Goal: Task Accomplishment & Management: Complete application form

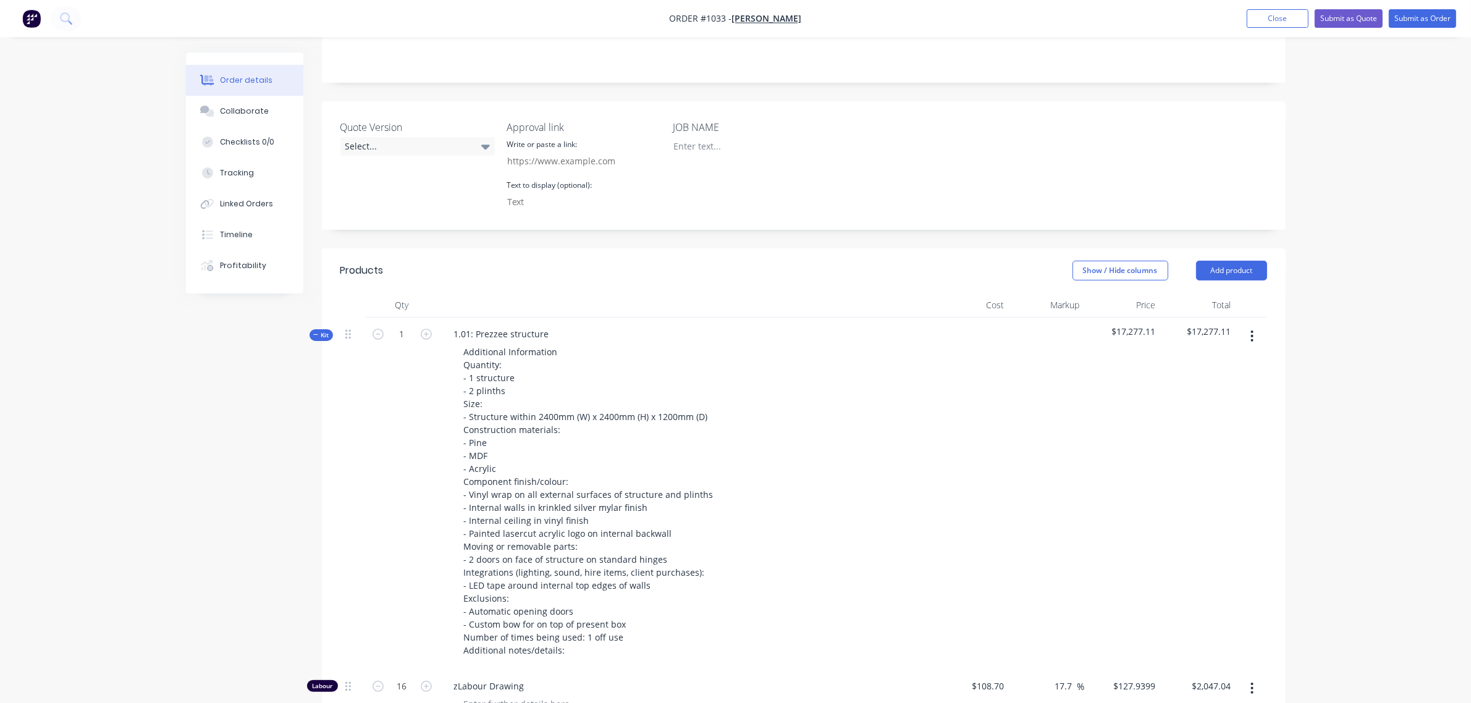
scroll to position [279, 0]
click at [323, 331] on span "Kit" at bounding box center [321, 335] width 16 height 9
click at [1219, 261] on button "Add product" at bounding box center [1231, 271] width 71 height 20
click at [1214, 466] on div "Notes (External)" at bounding box center [1208, 475] width 95 height 18
click at [1236, 261] on button "Add product" at bounding box center [1231, 271] width 71 height 20
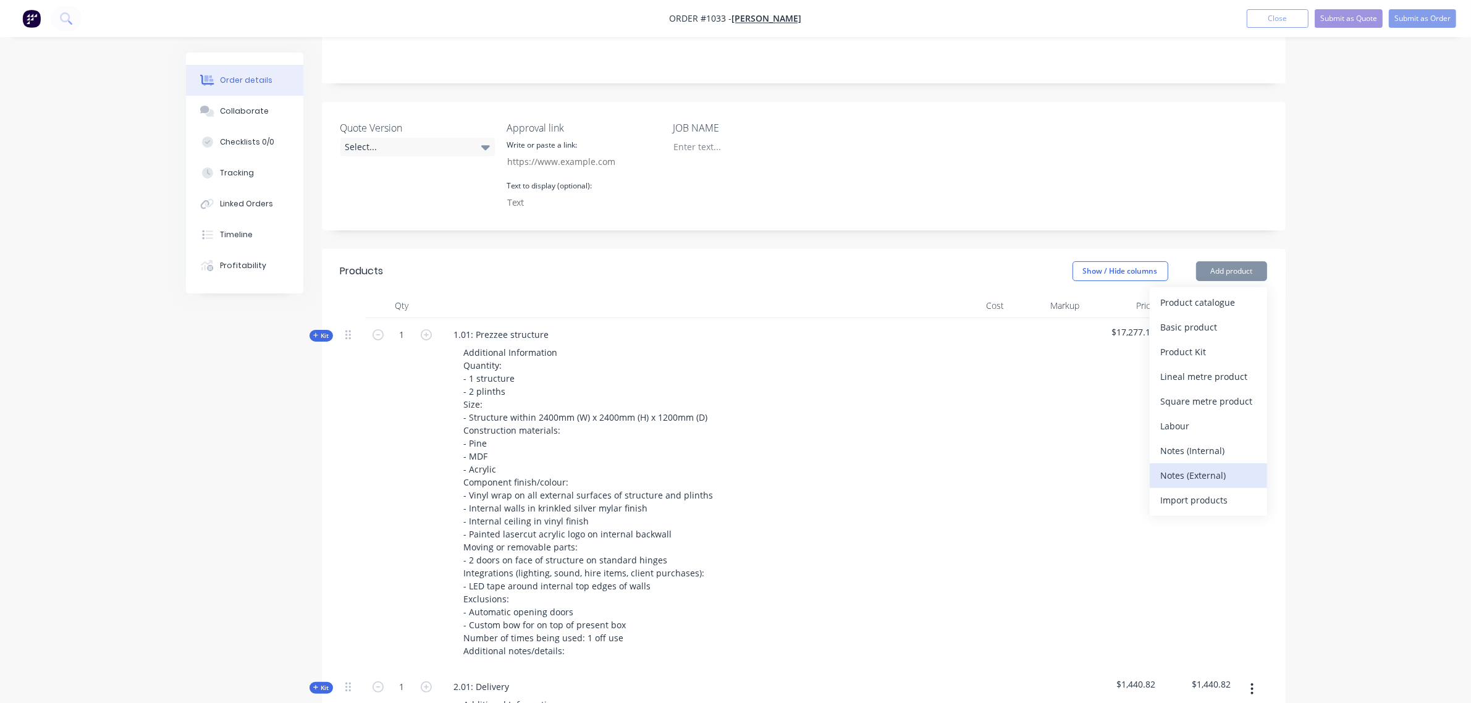
click at [1208, 466] on div "Notes (External)" at bounding box center [1208, 475] width 95 height 18
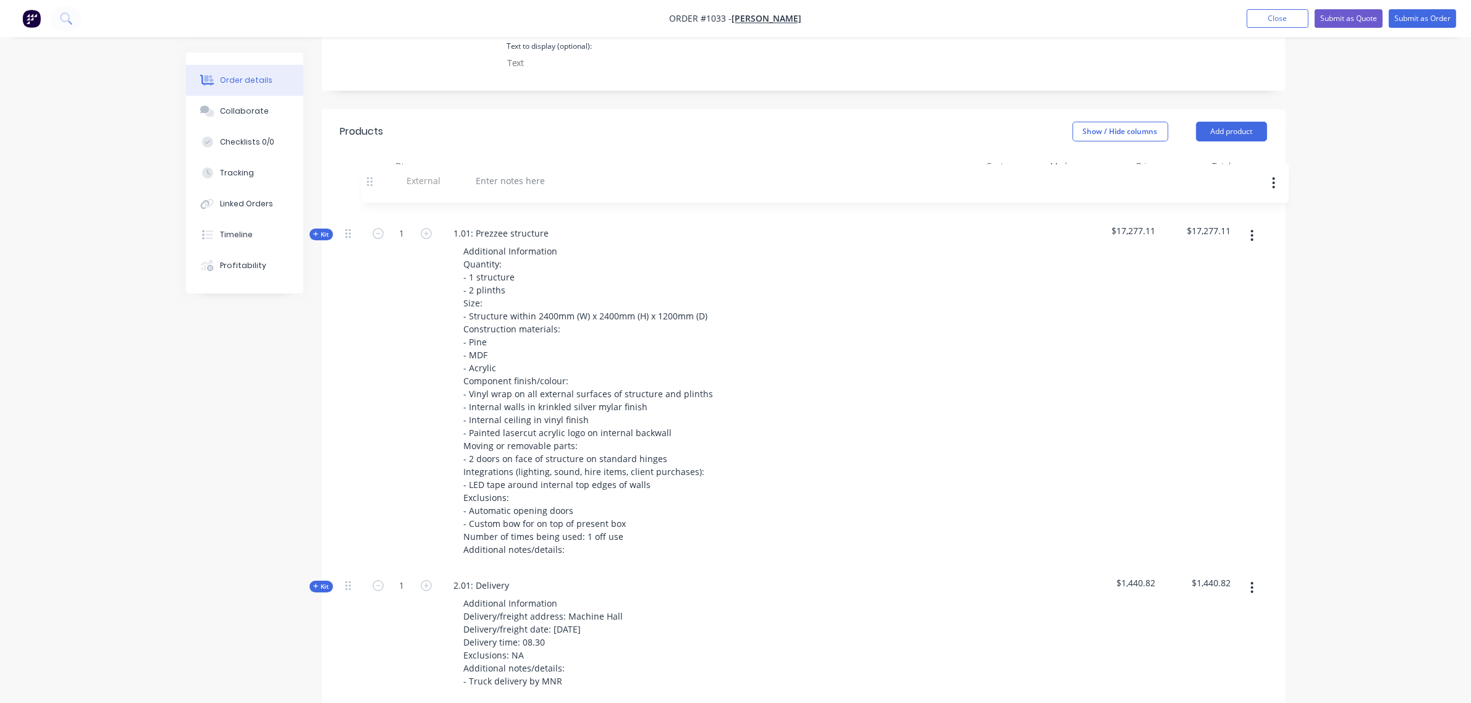
scroll to position [415, 0]
drag, startPoint x: 350, startPoint y: 461, endPoint x: 366, endPoint y: 167, distance: 293.9
click at [366, 182] on div "Kit 1 1.01: Prezzee structure Additional Information Quantity: - 1 structure - …" at bounding box center [803, 659] width 927 height 955
click at [504, 189] on div at bounding box center [488, 198] width 89 height 18
paste div
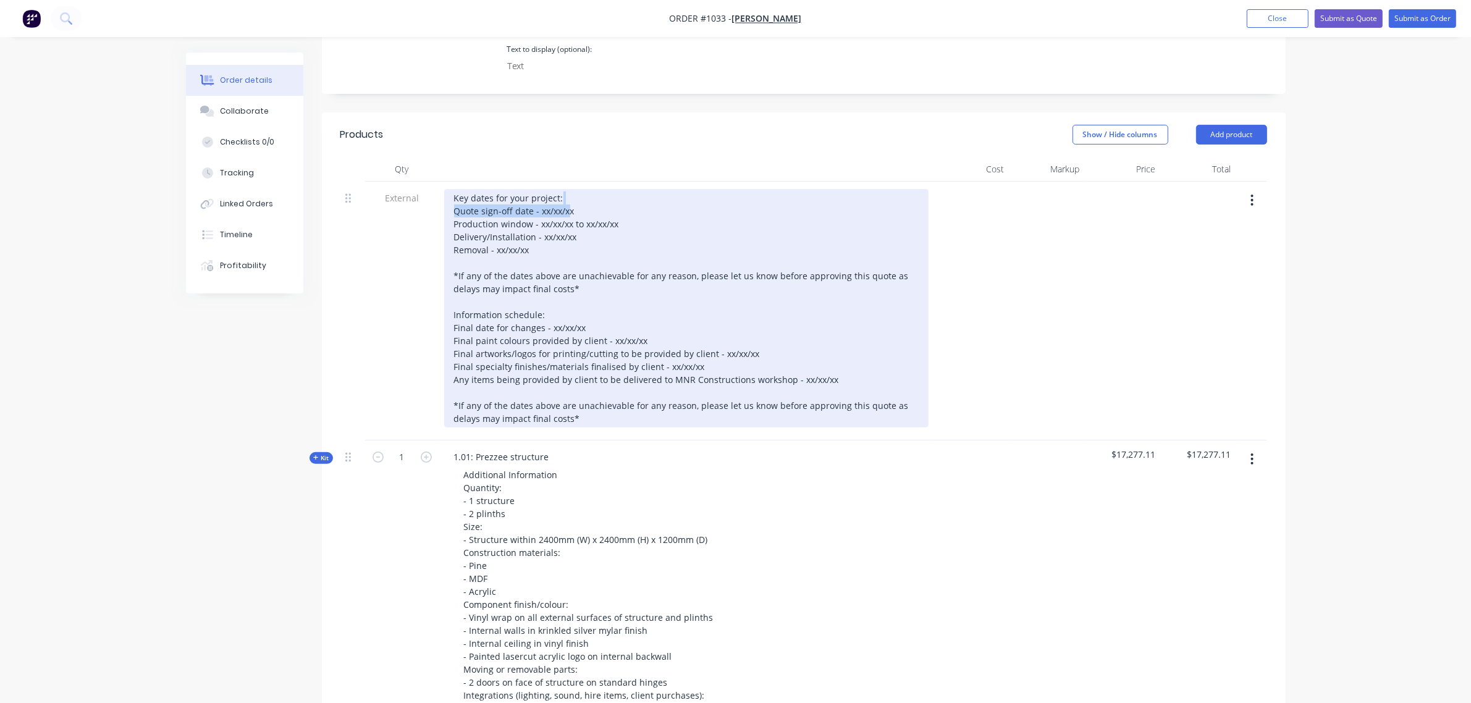
click at [569, 189] on div "Key dates for your project: Quote sign-off date - xx/xx/xx Production window - …" at bounding box center [686, 308] width 484 height 238
click at [578, 189] on div "Key dates for your project: Quote sign-off date - xx/xx/xx Production window - …" at bounding box center [686, 308] width 484 height 238
drag, startPoint x: 576, startPoint y: 177, endPoint x: 542, endPoint y: 177, distance: 34.6
click at [542, 189] on div "Key dates for your project: Quote sign-off date - xx/xx/xx Production window - …" at bounding box center [686, 308] width 484 height 238
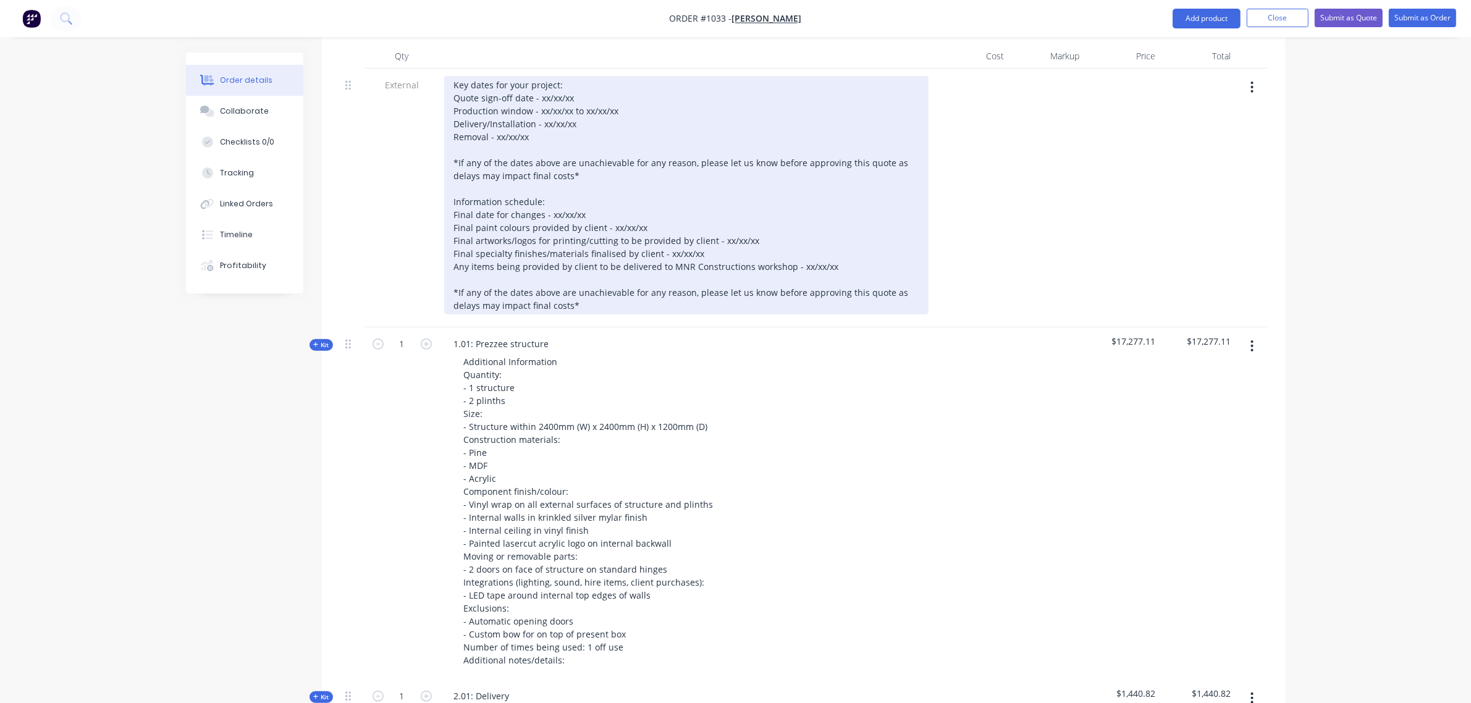
scroll to position [517, 0]
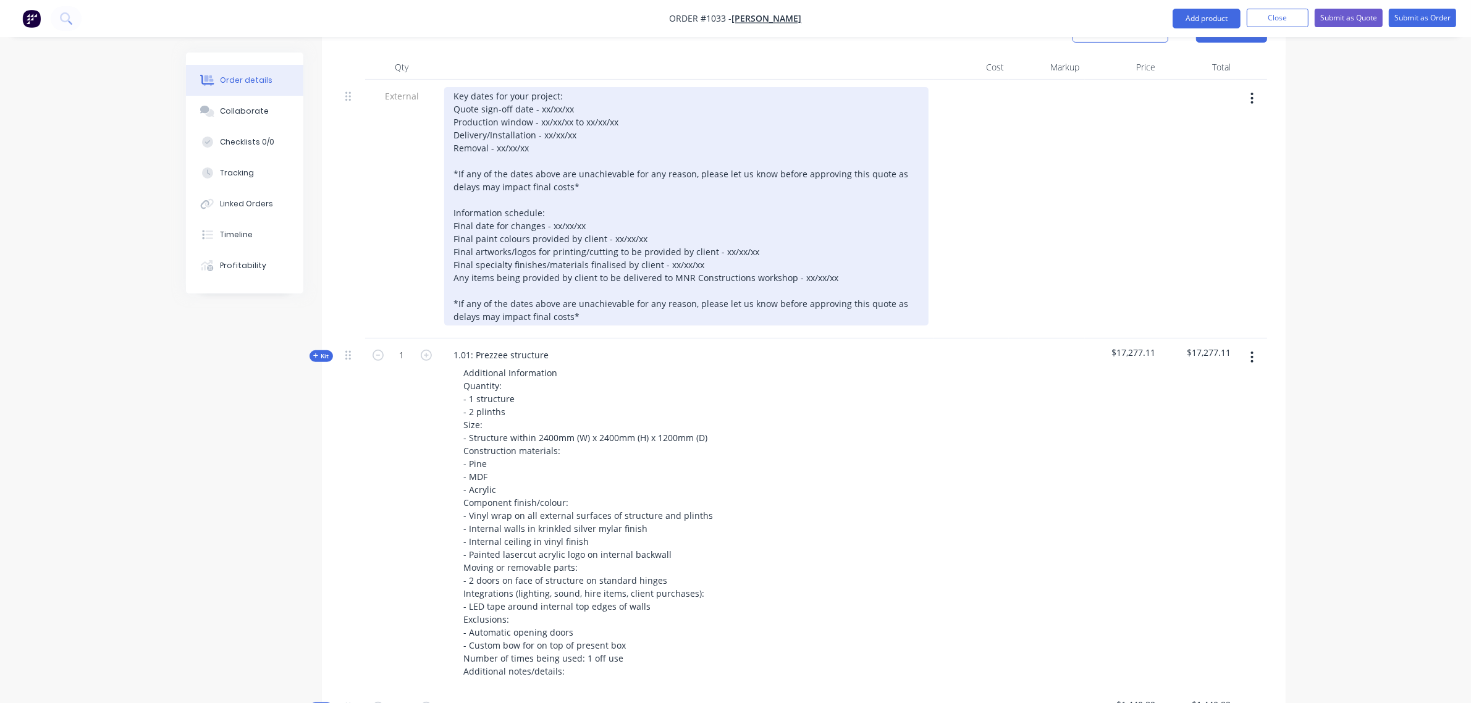
click at [576, 87] on div "Key dates for your project: Quote sign-off date - xx/xx/xx Production window - …" at bounding box center [686, 206] width 484 height 238
drag, startPoint x: 576, startPoint y: 72, endPoint x: 538, endPoint y: 80, distance: 39.1
click at [538, 87] on div "Key dates for your project: Quote sign-off date - xx/xx/xx Production window - …" at bounding box center [686, 206] width 484 height 238
drag, startPoint x: 607, startPoint y: 86, endPoint x: 538, endPoint y: 86, distance: 68.6
click at [538, 87] on div "Key dates for your project: Quote sign-off date - 15/10/25 Production window - …" at bounding box center [686, 206] width 484 height 238
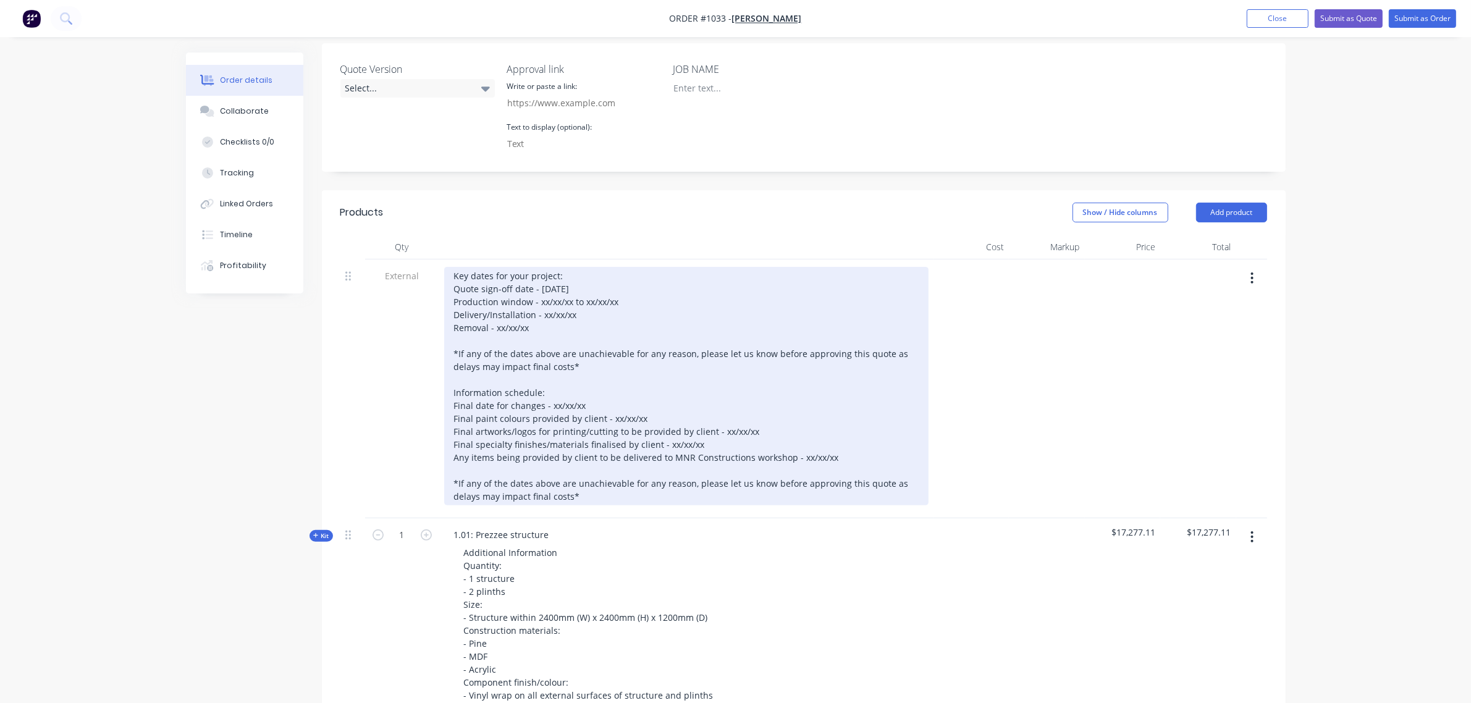
scroll to position [311, 0]
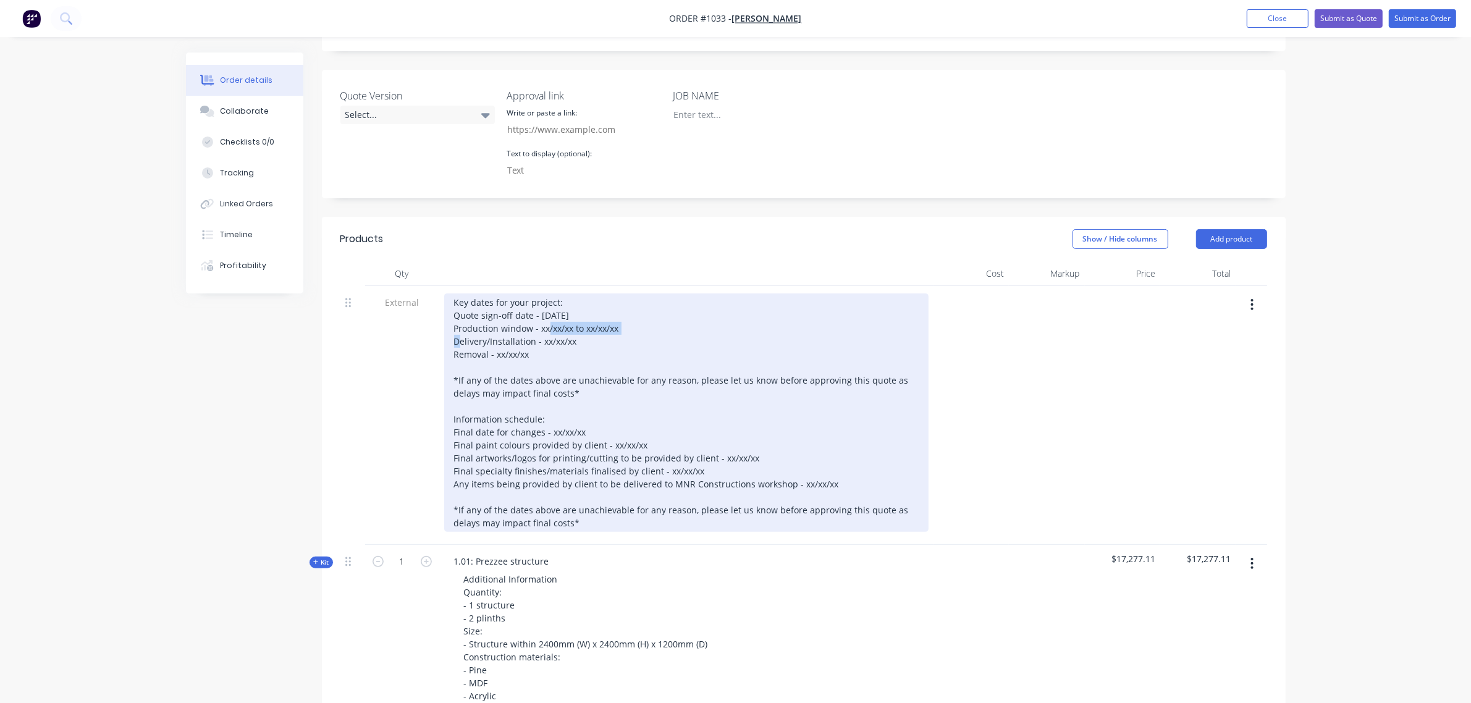
drag, startPoint x: 621, startPoint y: 289, endPoint x: 539, endPoint y: 297, distance: 82.6
click at [539, 297] on div "Key dates for your project: Quote sign-off date - 15/10/25 Production window - …" at bounding box center [686, 412] width 484 height 238
drag, startPoint x: 576, startPoint y: 306, endPoint x: 541, endPoint y: 312, distance: 35.1
click at [541, 312] on div "Key dates for your project: Quote sign-off date - 15/10/25 Production window - …" at bounding box center [686, 412] width 484 height 238
click at [541, 321] on div "Key dates for your project: Quote sign-off date - 15/10/25 Production window - …" at bounding box center [686, 412] width 484 height 238
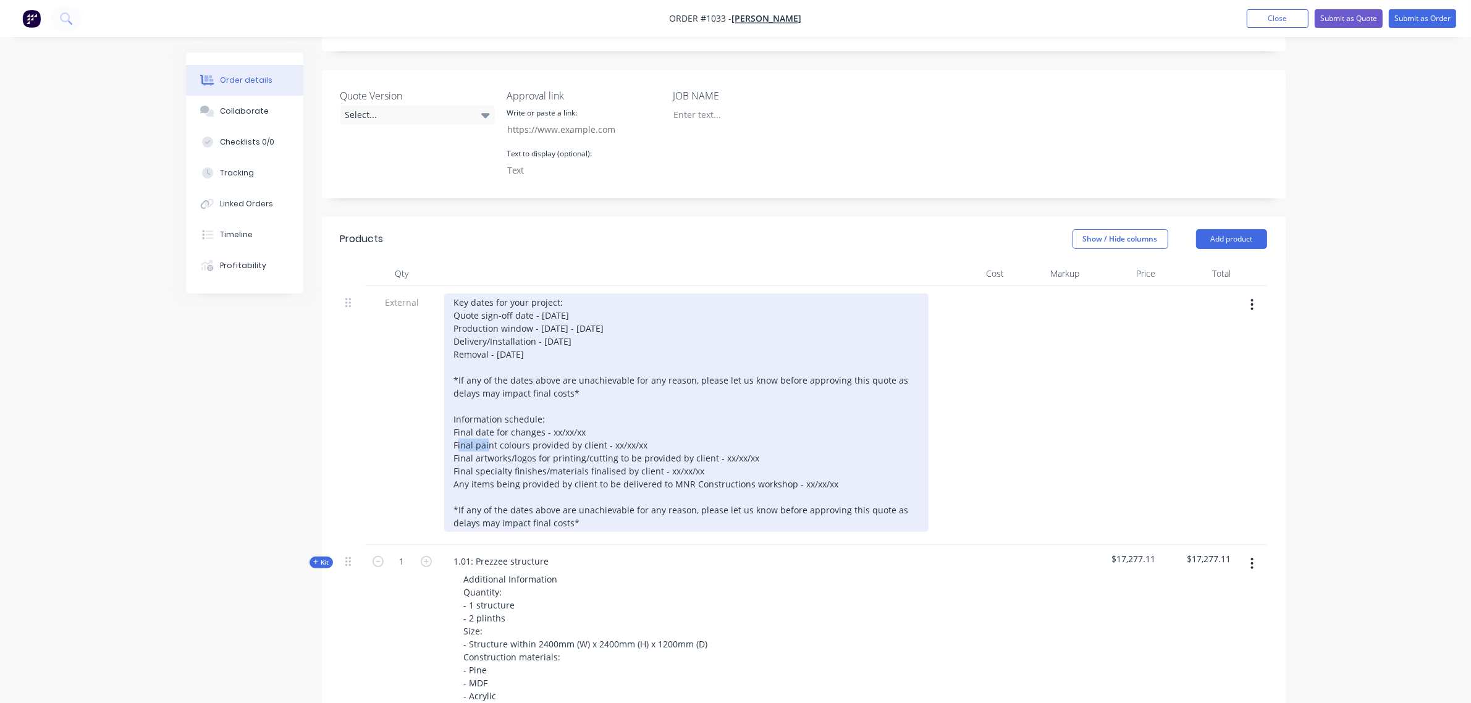
drag, startPoint x: 587, startPoint y: 394, endPoint x: 551, endPoint y: 397, distance: 35.9
click at [551, 397] on div "Key dates for your project: Quote sign-off date - 15/10/25 Production window - …" at bounding box center [686, 412] width 484 height 238
click at [585, 384] on div "Key dates for your project: Quote sign-off date - 15/10/25 Production window - …" at bounding box center [686, 412] width 484 height 238
drag, startPoint x: 586, startPoint y: 393, endPoint x: 551, endPoint y: 393, distance: 34.6
click at [551, 393] on div "Key dates for your project: Quote sign-off date - 15/10/25 Production window - …" at bounding box center [686, 412] width 484 height 238
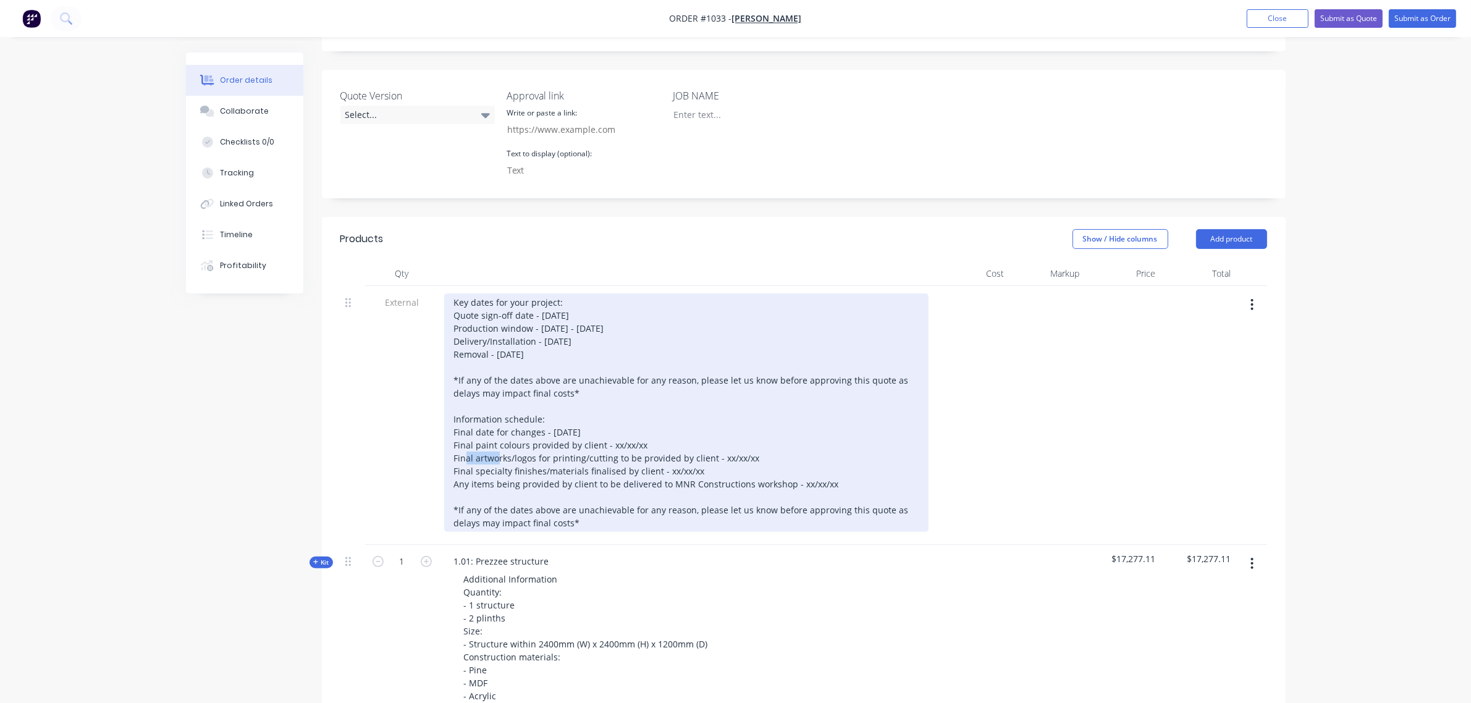
drag, startPoint x: 647, startPoint y: 409, endPoint x: 609, endPoint y: 415, distance: 38.2
click at [609, 415] on div "Key dates for your project: Quote sign-off date - 15/10/25 Production window - …" at bounding box center [686, 412] width 484 height 238
drag, startPoint x: 749, startPoint y: 423, endPoint x: 718, endPoint y: 428, distance: 31.3
click at [718, 428] on div "Key dates for your project: Quote sign-off date - 15/10/25 Production window - …" at bounding box center [686, 412] width 484 height 238
drag, startPoint x: 706, startPoint y: 437, endPoint x: 665, endPoint y: 440, distance: 40.9
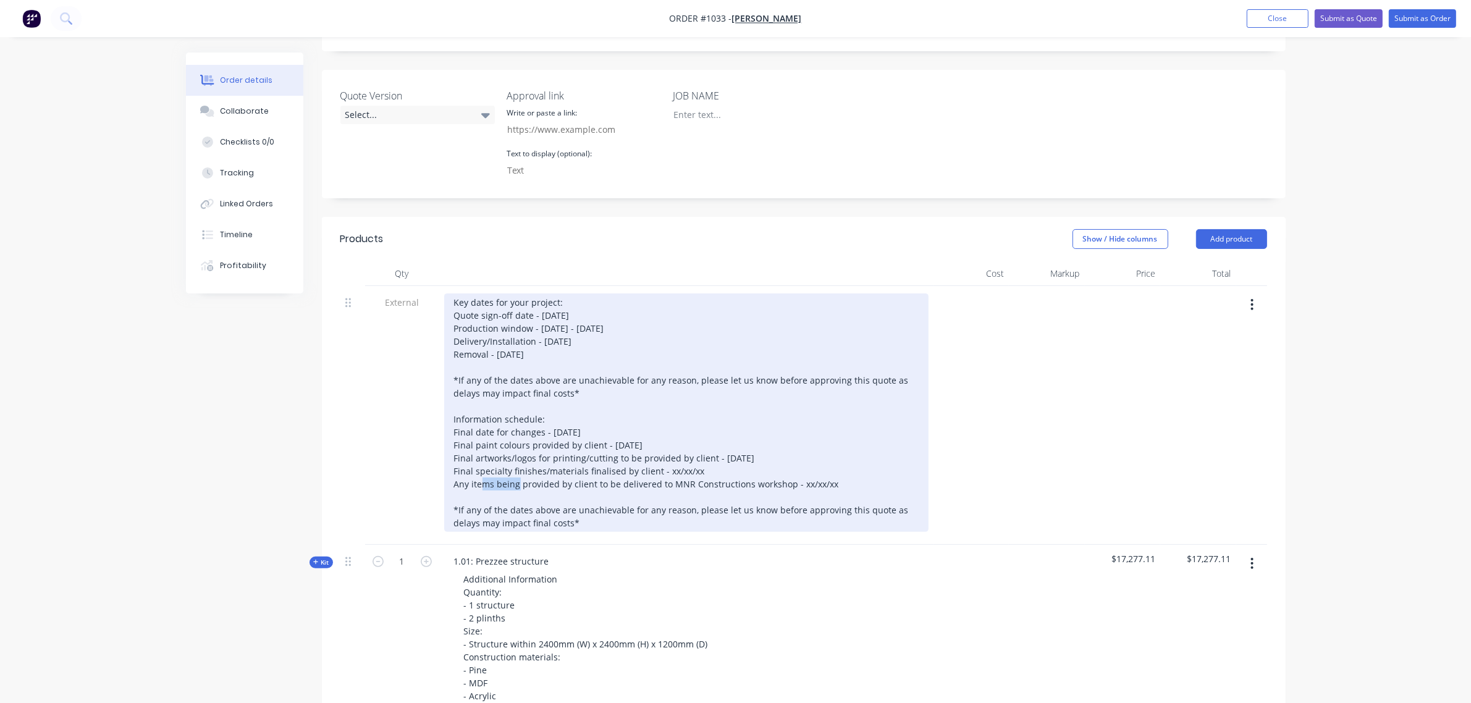
click at [665, 440] on div "Key dates for your project: Quote sign-off date - 15/10/25 Production window - …" at bounding box center [686, 412] width 484 height 238
drag, startPoint x: 832, startPoint y: 449, endPoint x: 793, endPoint y: 454, distance: 39.8
click at [793, 454] on div "Key dates for your project: Quote sign-off date - 15/10/25 Production window - …" at bounding box center [686, 412] width 484 height 238
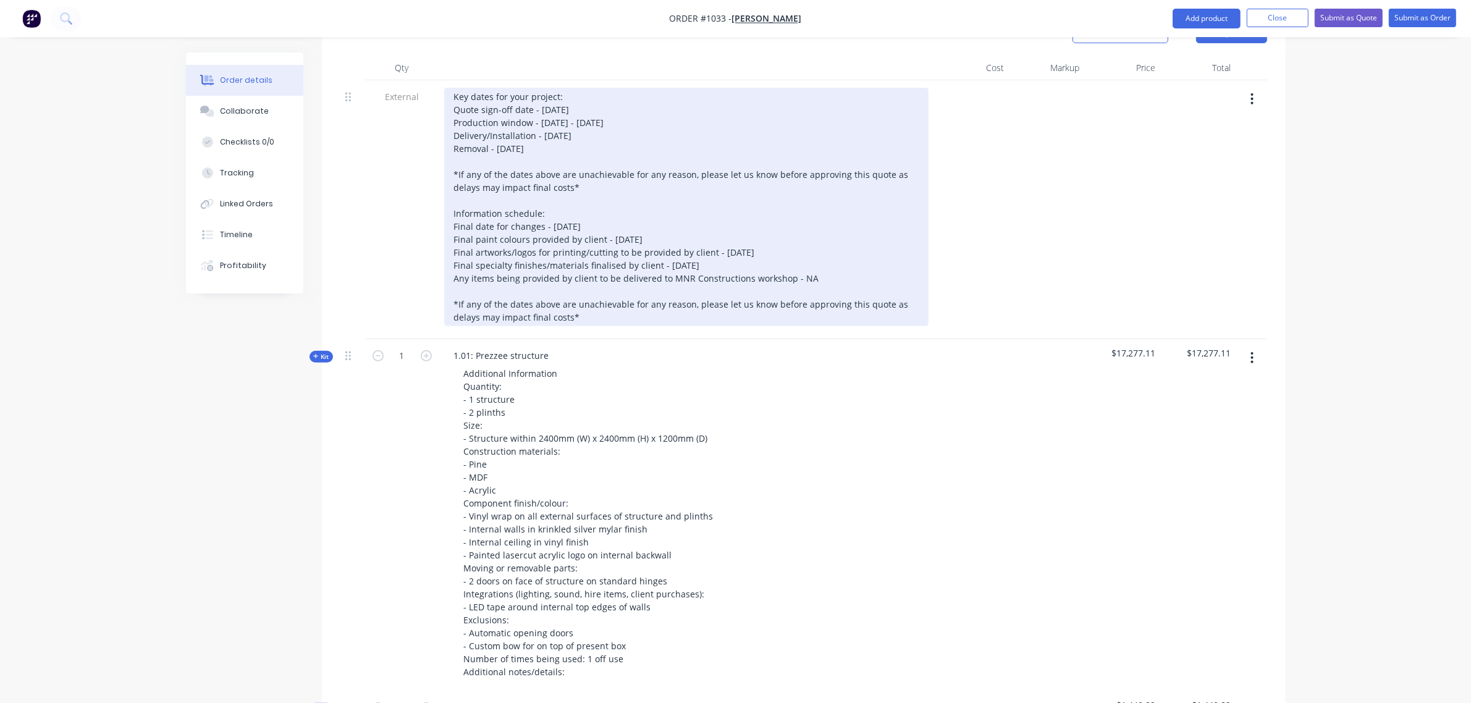
scroll to position [517, 0]
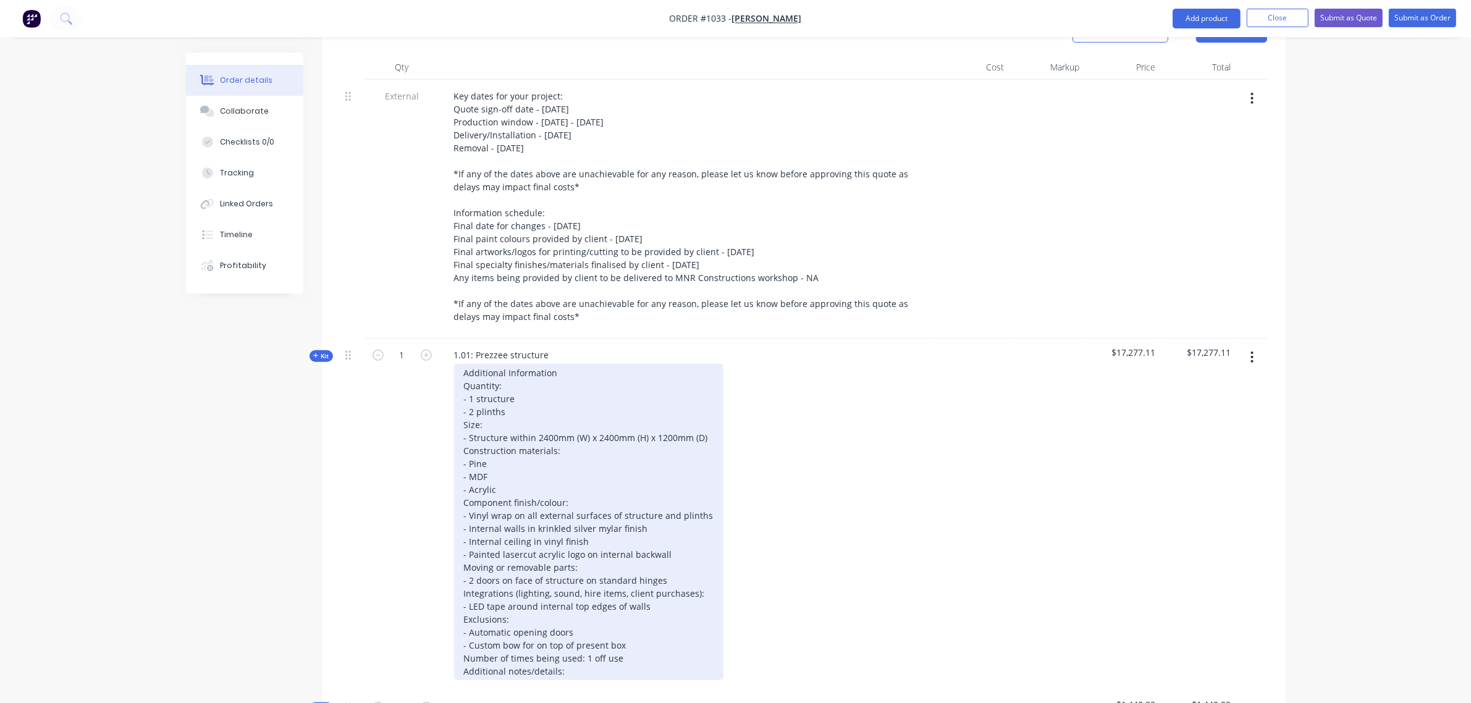
click at [703, 400] on div "Additional Information Quantity: - 1 structure - 2 plinths Size: - Structure wi…" at bounding box center [588, 522] width 269 height 316
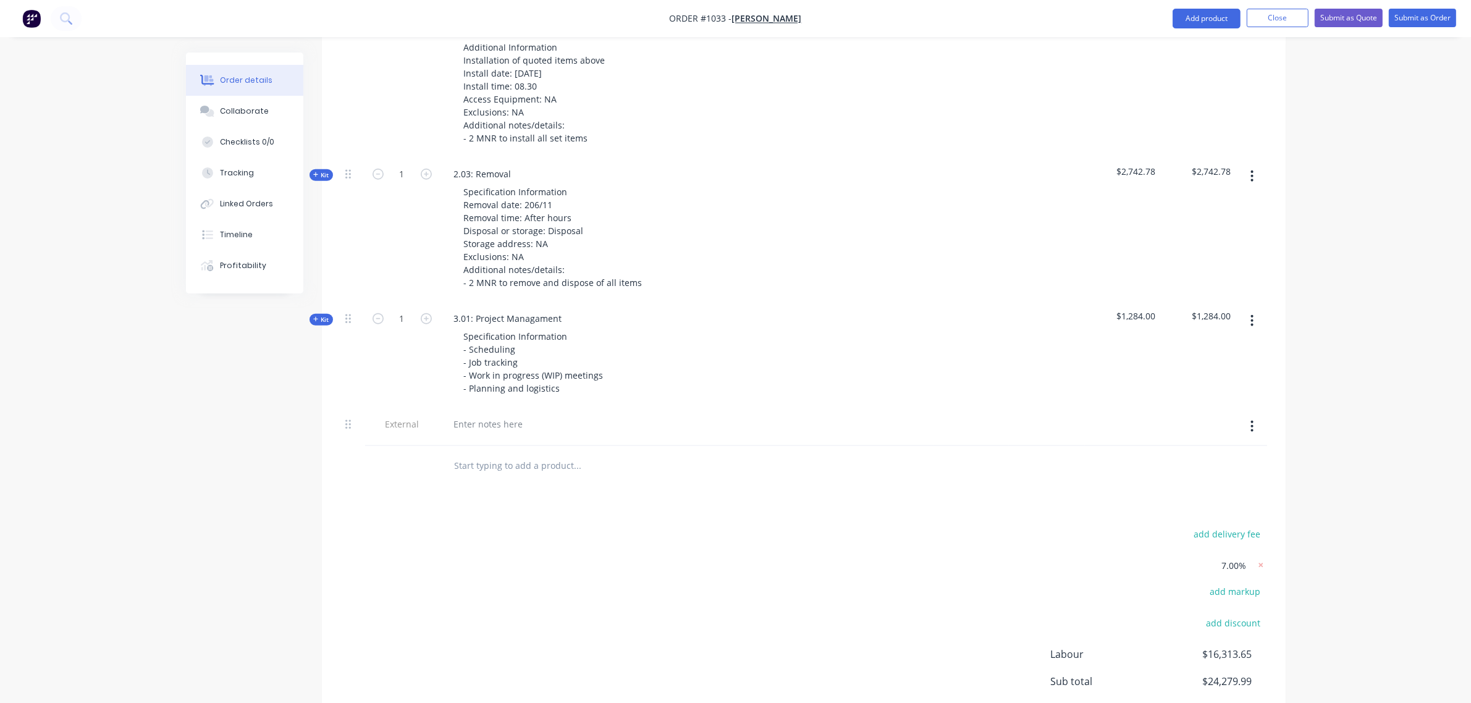
scroll to position [1341, 0]
click at [491, 414] on div at bounding box center [488, 423] width 89 height 18
paste div
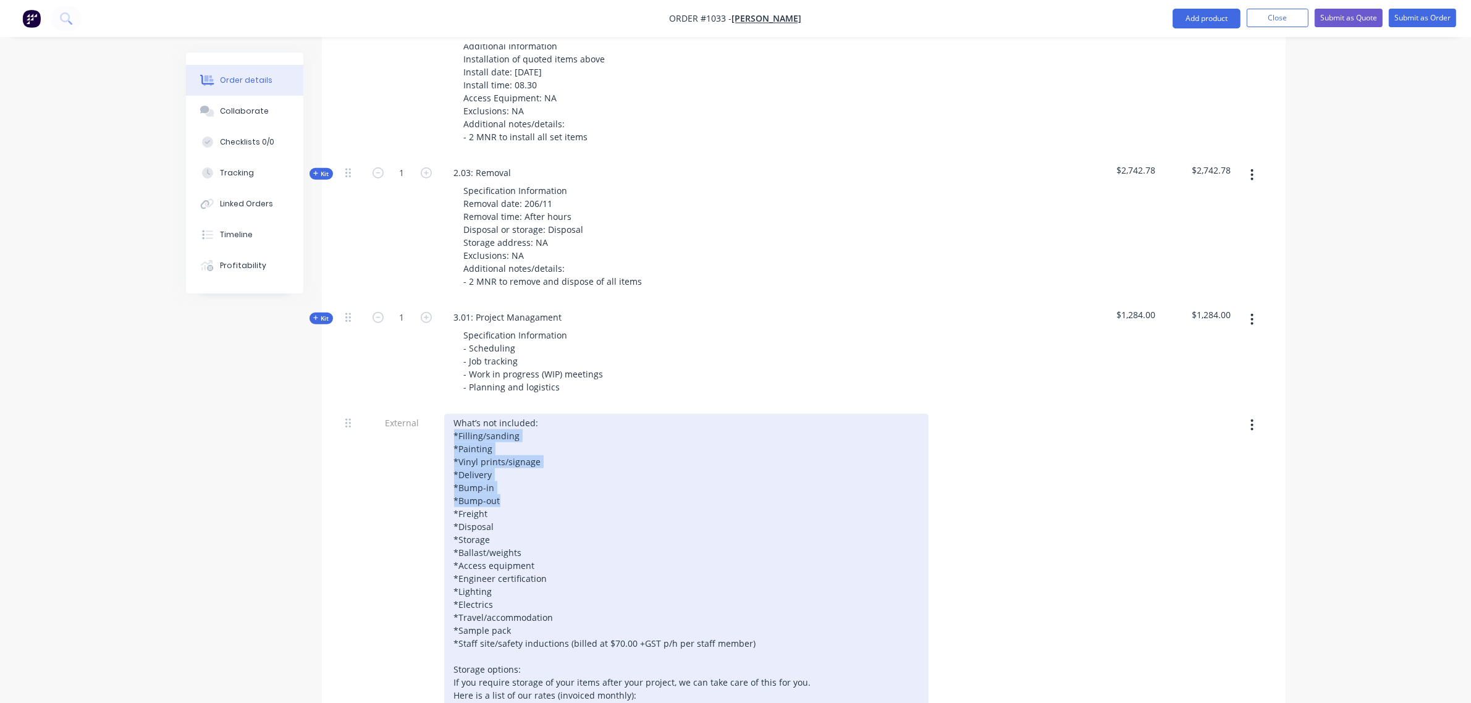
drag, startPoint x: 501, startPoint y: 468, endPoint x: 446, endPoint y: 405, distance: 83.6
click at [446, 414] on div "What’s not included: *Filling/sanding *Painting *Vinyl prints/signage *Delivery…" at bounding box center [686, 611] width 484 height 394
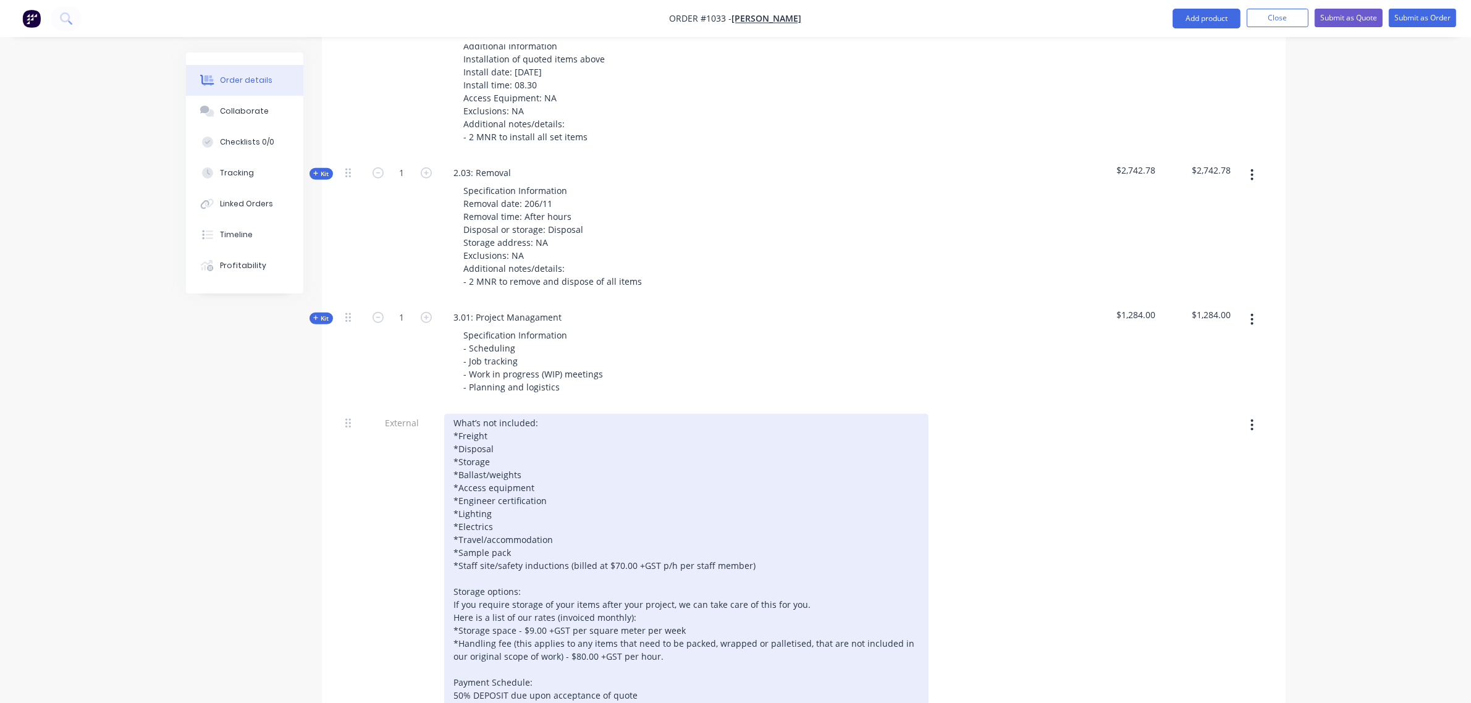
click at [491, 414] on div "What’s not included: *Freight *Disposal *Storage *Ballast/weights *Access equip…" at bounding box center [686, 572] width 484 height 316
click at [491, 414] on div "What’s not included: *Freight 9interstate) *Disposal *Storage *Ballast/weights …" at bounding box center [686, 572] width 484 height 316
drag, startPoint x: 500, startPoint y: 480, endPoint x: 450, endPoint y: 481, distance: 50.7
click at [450, 481] on div "What’s not included: *Freight (interstate) *Disposal *Storage *Ballast/weights …" at bounding box center [686, 572] width 484 height 316
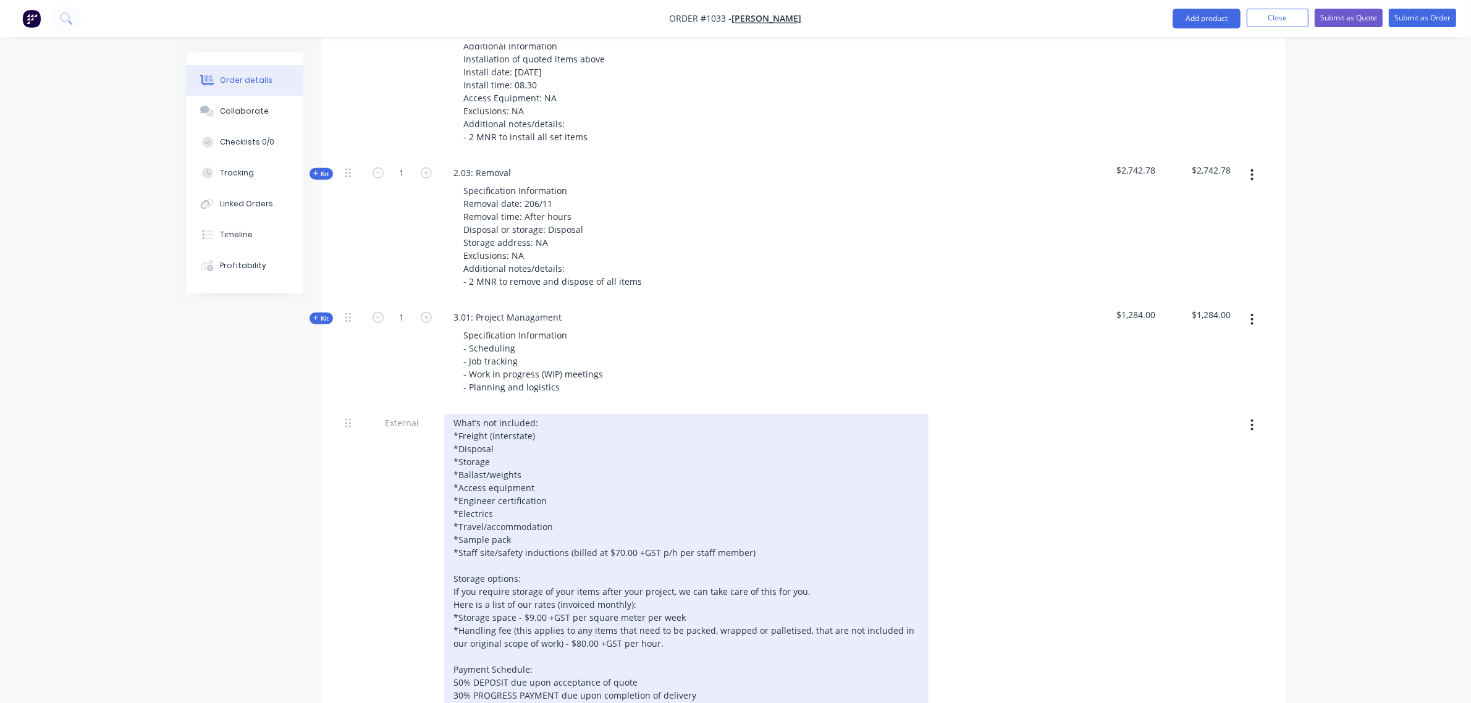
click at [520, 482] on div "What’s not included: *Freight (interstate) *Disposal *Storage *Ballast/weights …" at bounding box center [686, 565] width 484 height 303
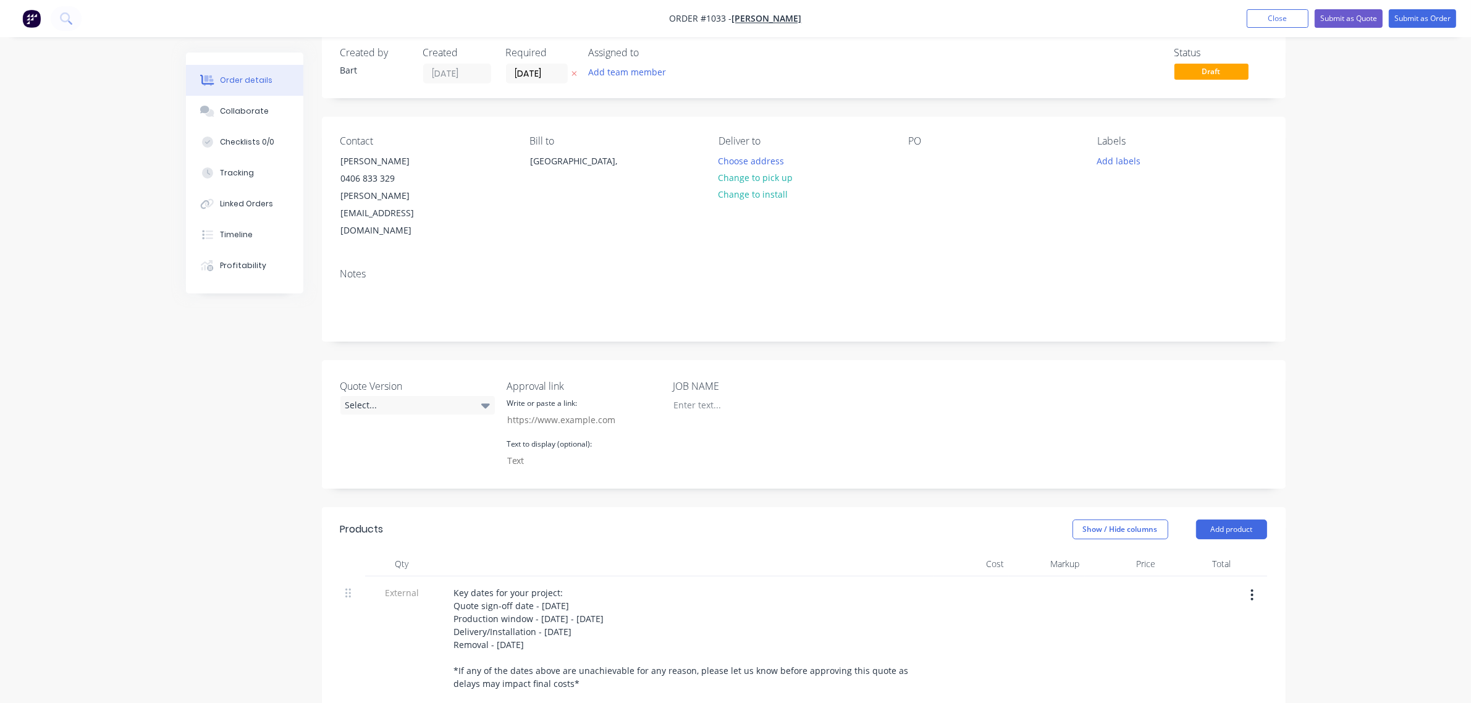
scroll to position [0, 0]
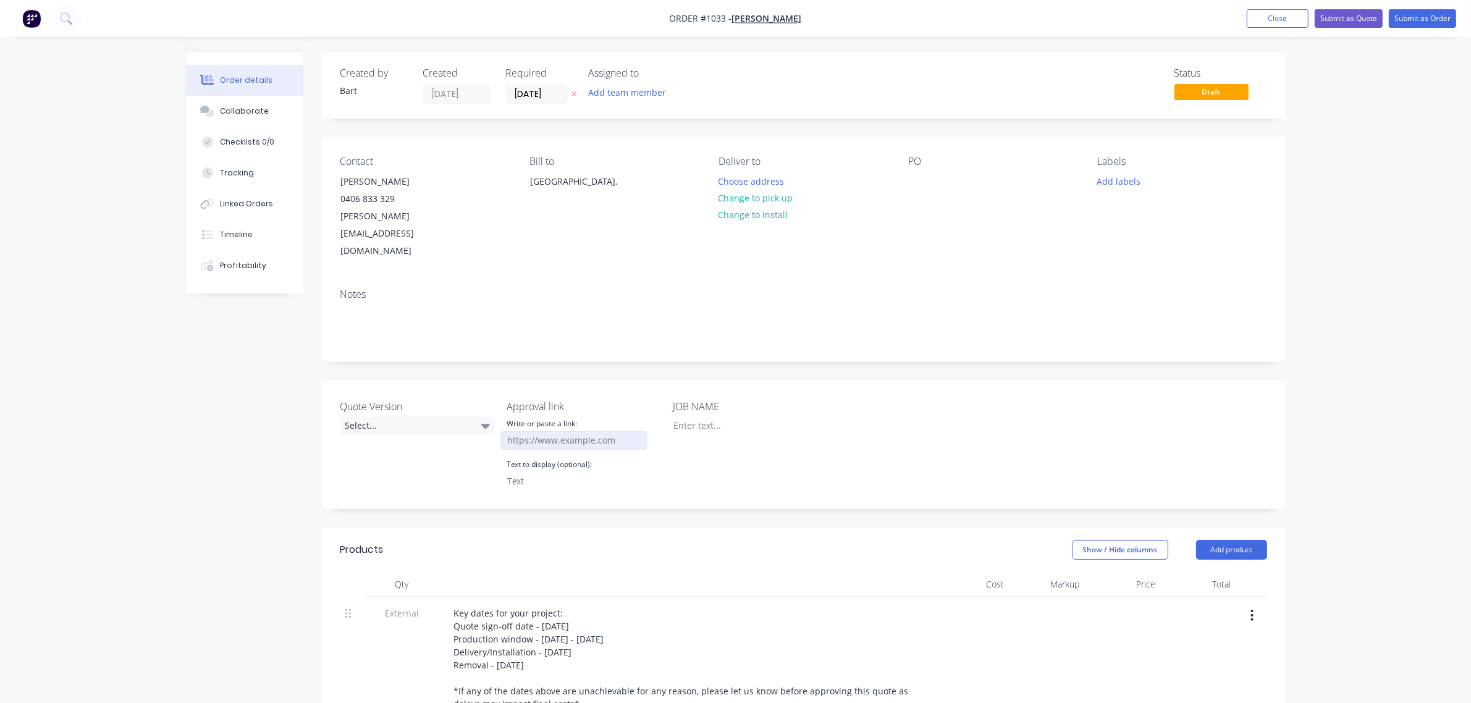
click at [554, 431] on input "Quote Version" at bounding box center [573, 440] width 147 height 19
paste input "https://c3y8u.share.hsforms.com/2LPry2ciFQyq8gvjBDsrbpQ?quoteid=XXvXX"
type input "https://c3y8u.share.hsforms.com/2LPry2ciFQyq8gvjBDsrbpQ?quoteid=1033v1"
click at [436, 416] on div "Select..." at bounding box center [417, 425] width 154 height 19
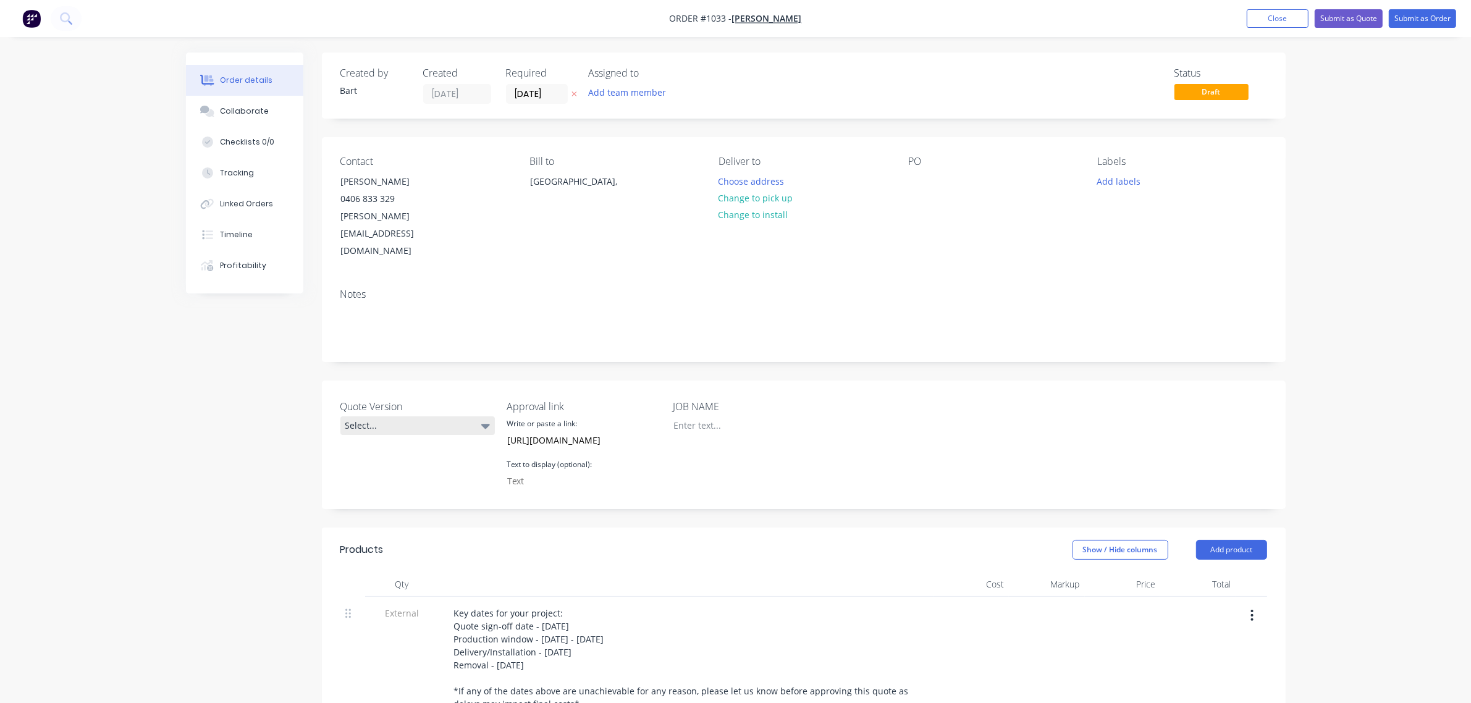
scroll to position [0, 0]
click at [371, 440] on button "V1" at bounding box center [432, 442] width 185 height 25
click at [531, 472] on input "Quote Version" at bounding box center [573, 481] width 147 height 19
paste input "CLICK HERE TO APPROVE QUOTE"
type input "CLICK HERE TO APPROVE QUOTE"
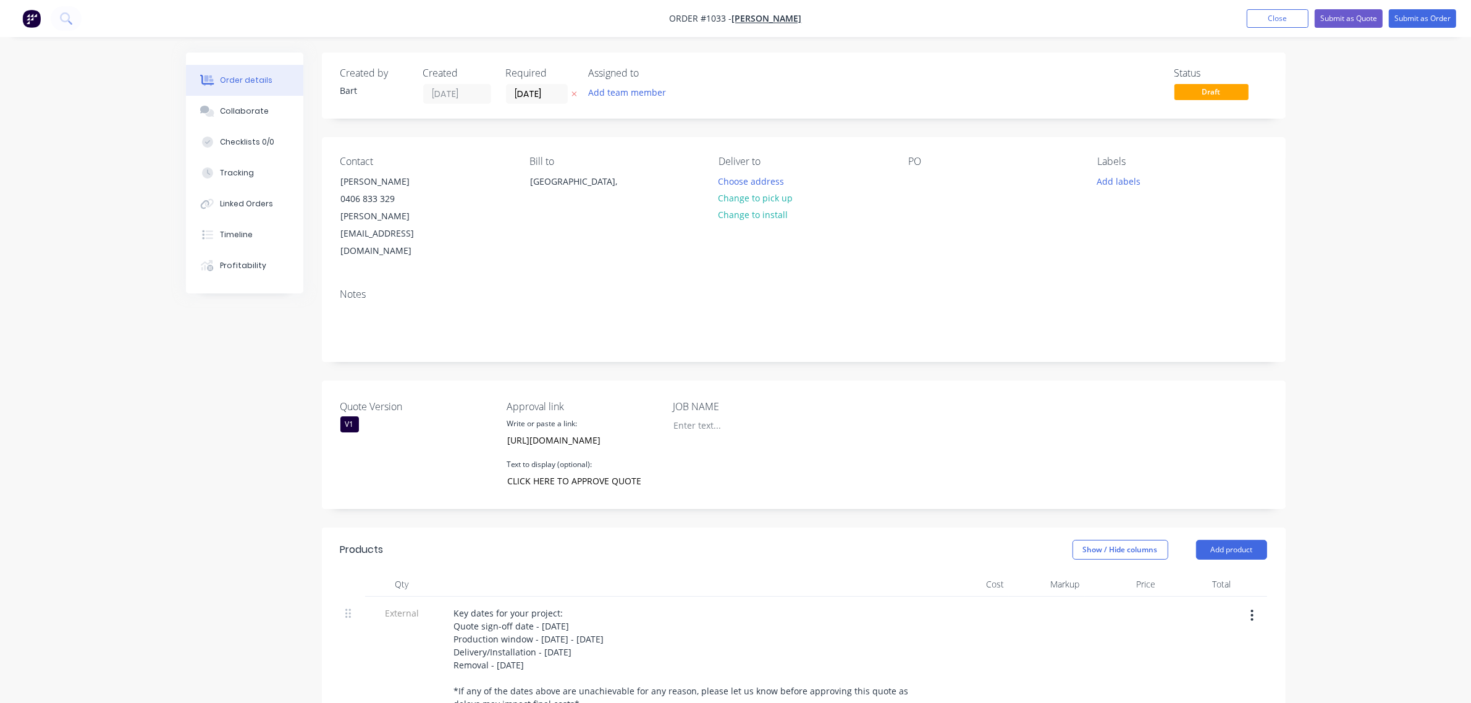
click at [691, 440] on div "JOB NAME" at bounding box center [750, 444] width 154 height 91
click at [708, 416] on div at bounding box center [740, 425] width 154 height 18
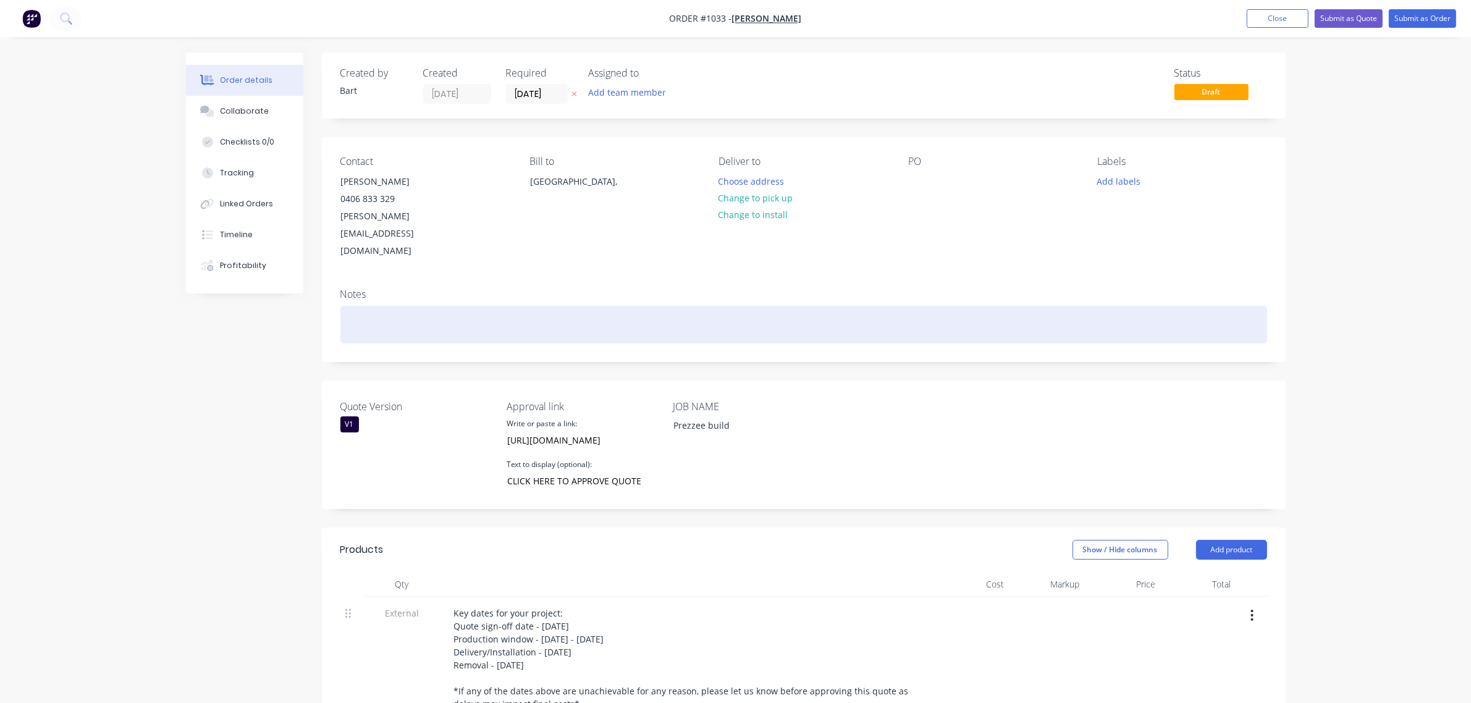
click at [379, 306] on div at bounding box center [803, 325] width 927 height 38
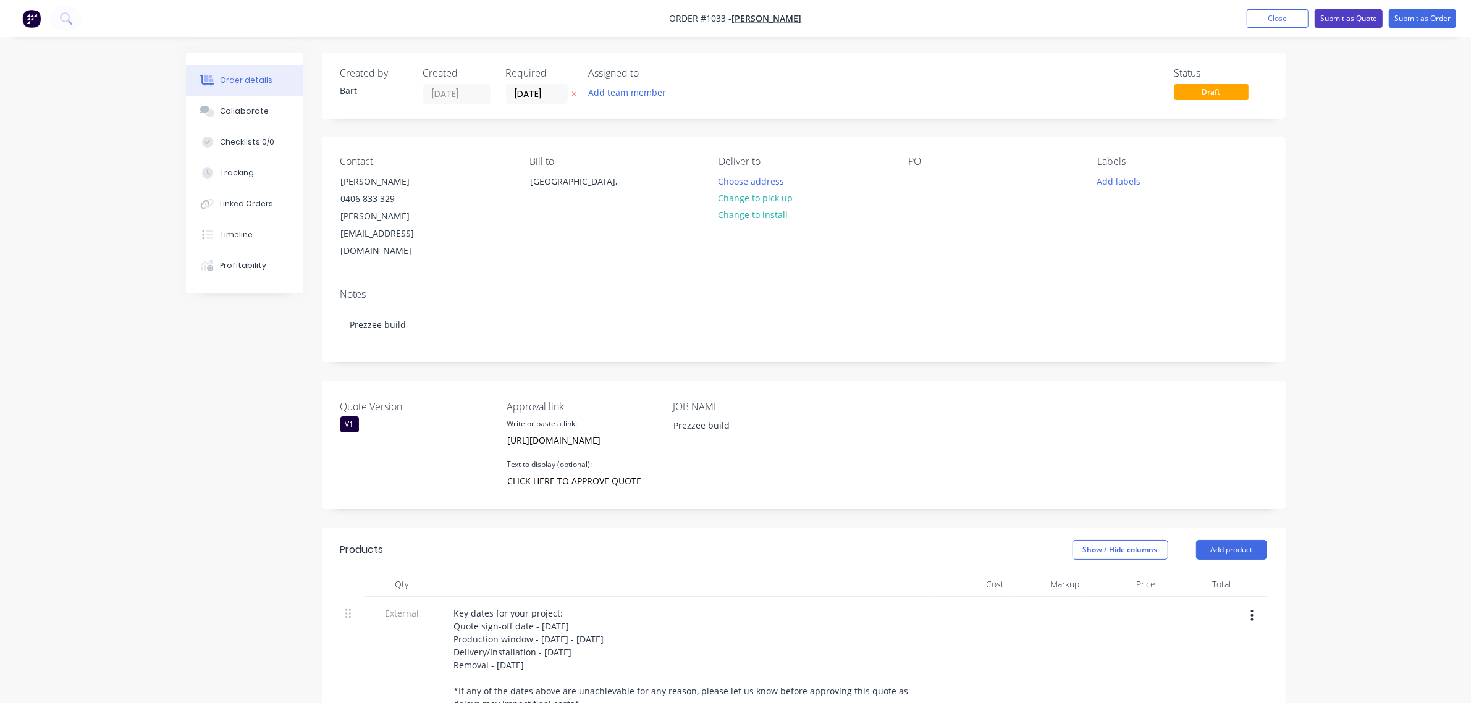
click at [1342, 20] on button "Submit as Quote" at bounding box center [1349, 18] width 68 height 19
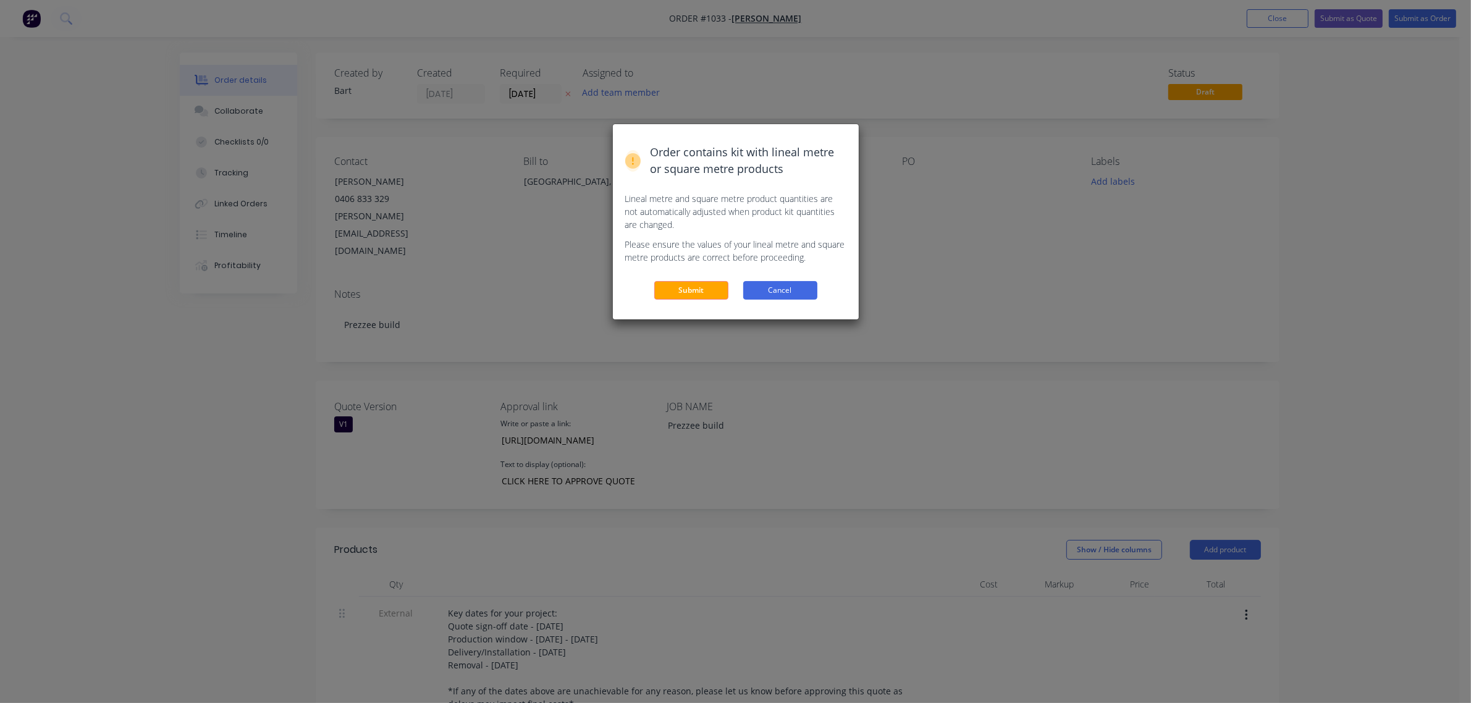
click at [767, 292] on button "Cancel" at bounding box center [780, 290] width 74 height 19
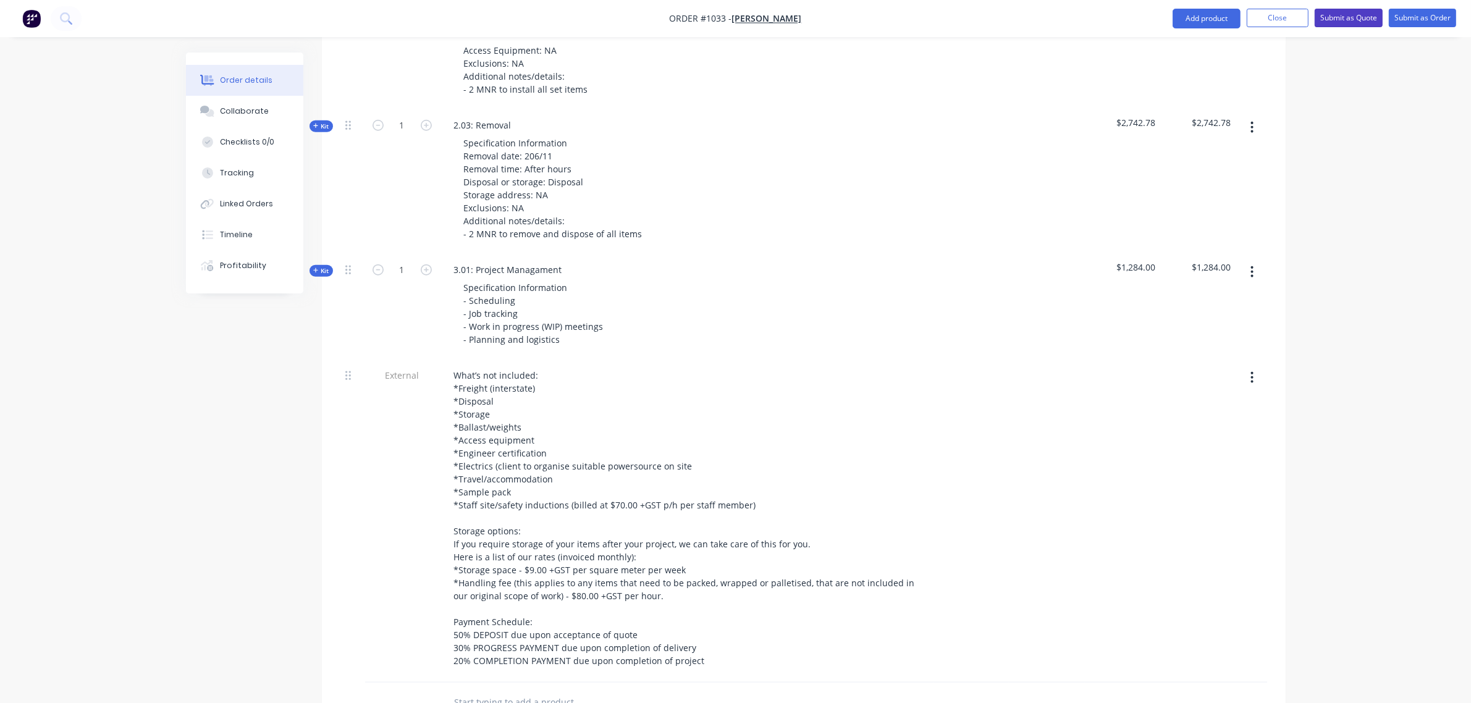
scroll to position [1389, 0]
click at [1332, 17] on button "Submit as Quote" at bounding box center [1349, 18] width 68 height 19
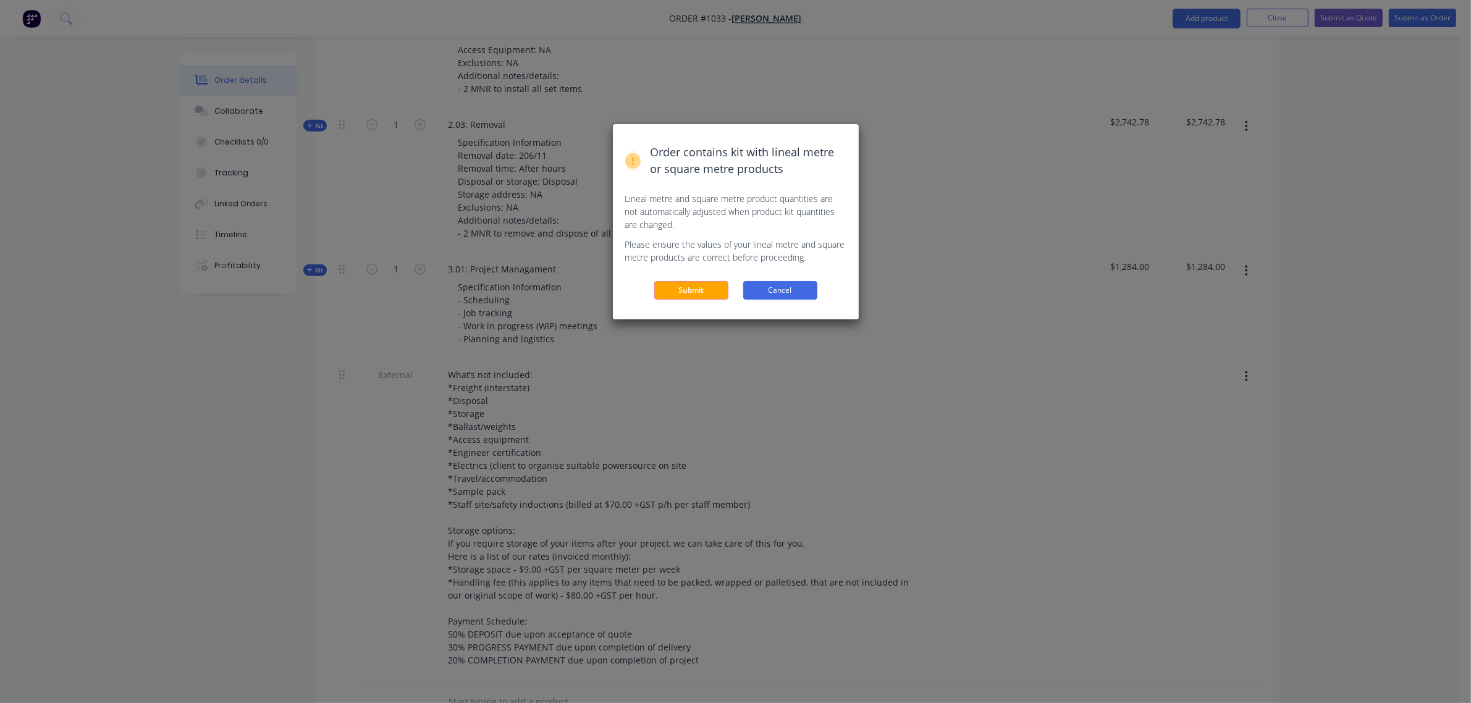
click at [754, 285] on button "Cancel" at bounding box center [780, 290] width 74 height 19
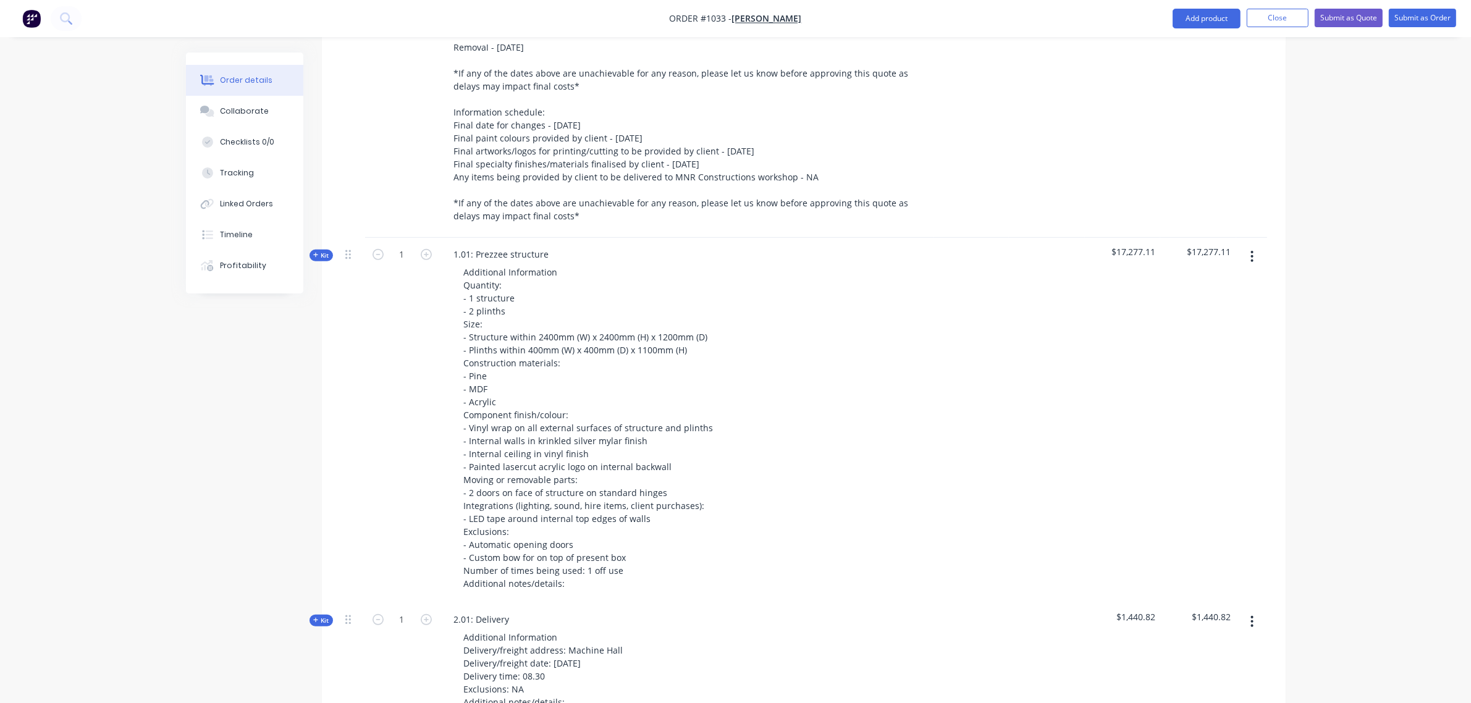
click at [326, 251] on span "Kit" at bounding box center [321, 255] width 16 height 9
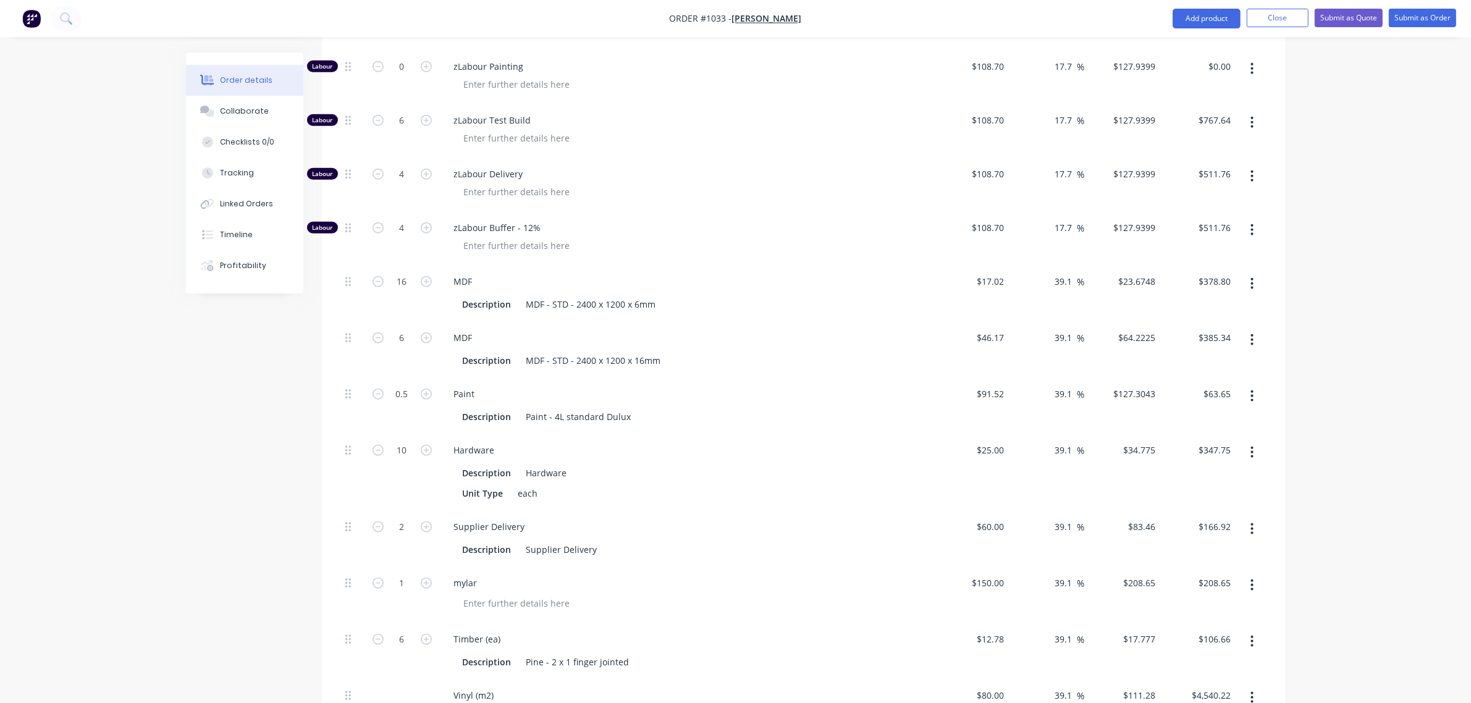
scroll to position [1493, 0]
click at [1331, 12] on button "Submit as Quote" at bounding box center [1349, 18] width 68 height 19
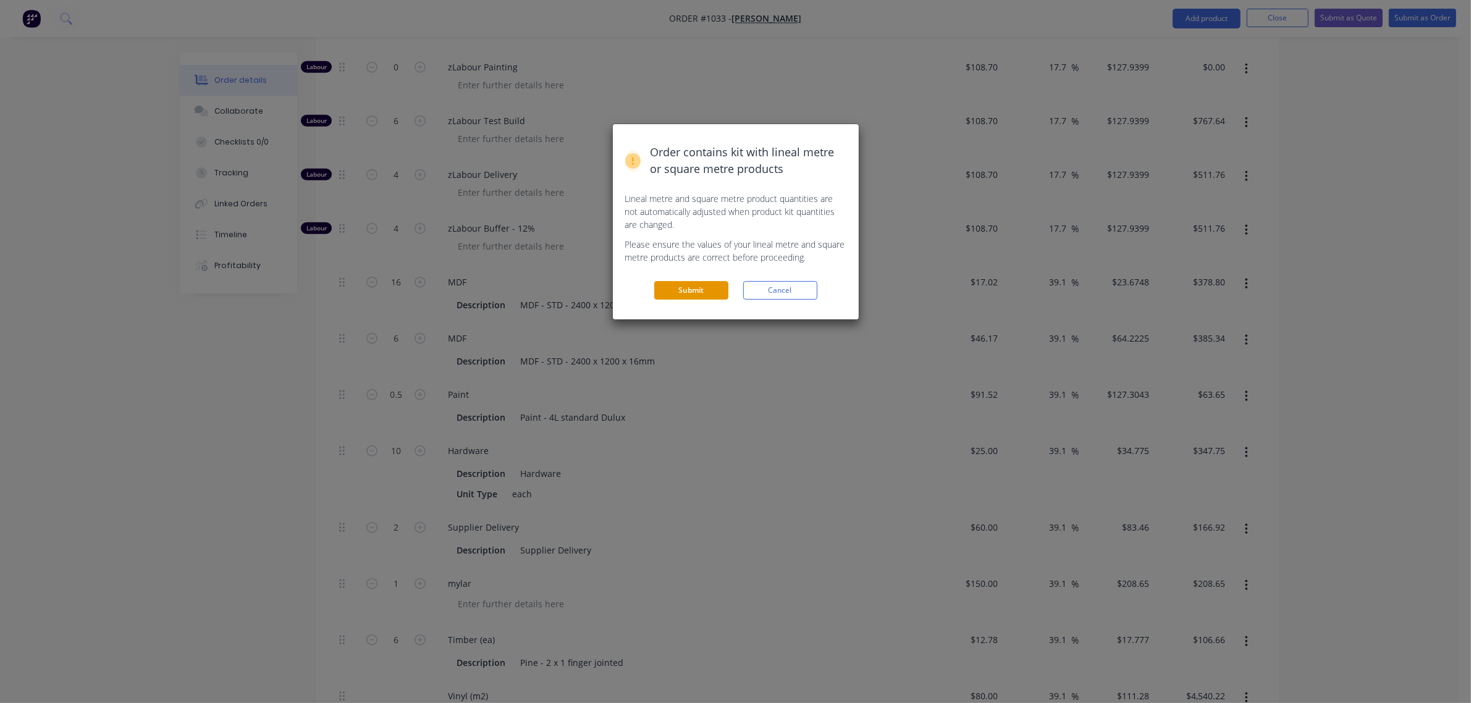
click at [690, 289] on button "Submit" at bounding box center [691, 290] width 74 height 19
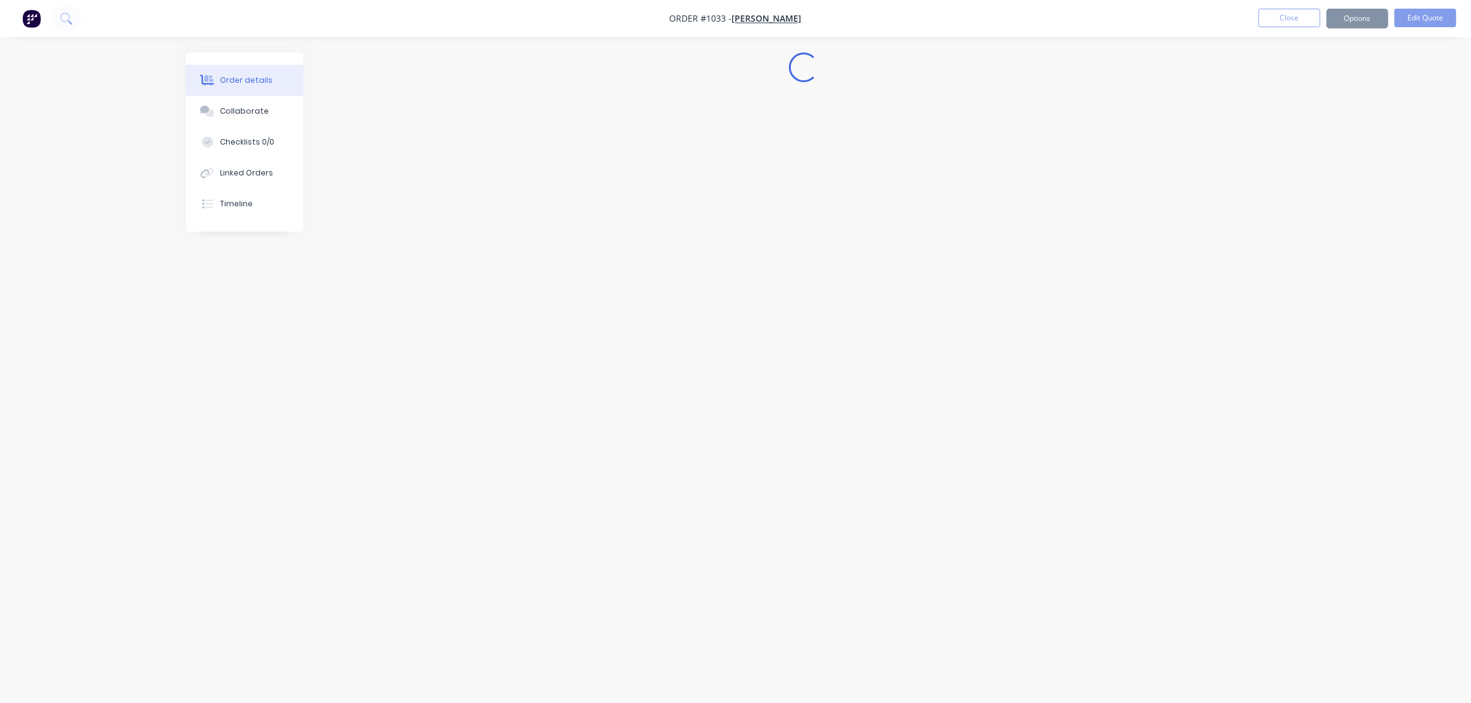
scroll to position [0, 0]
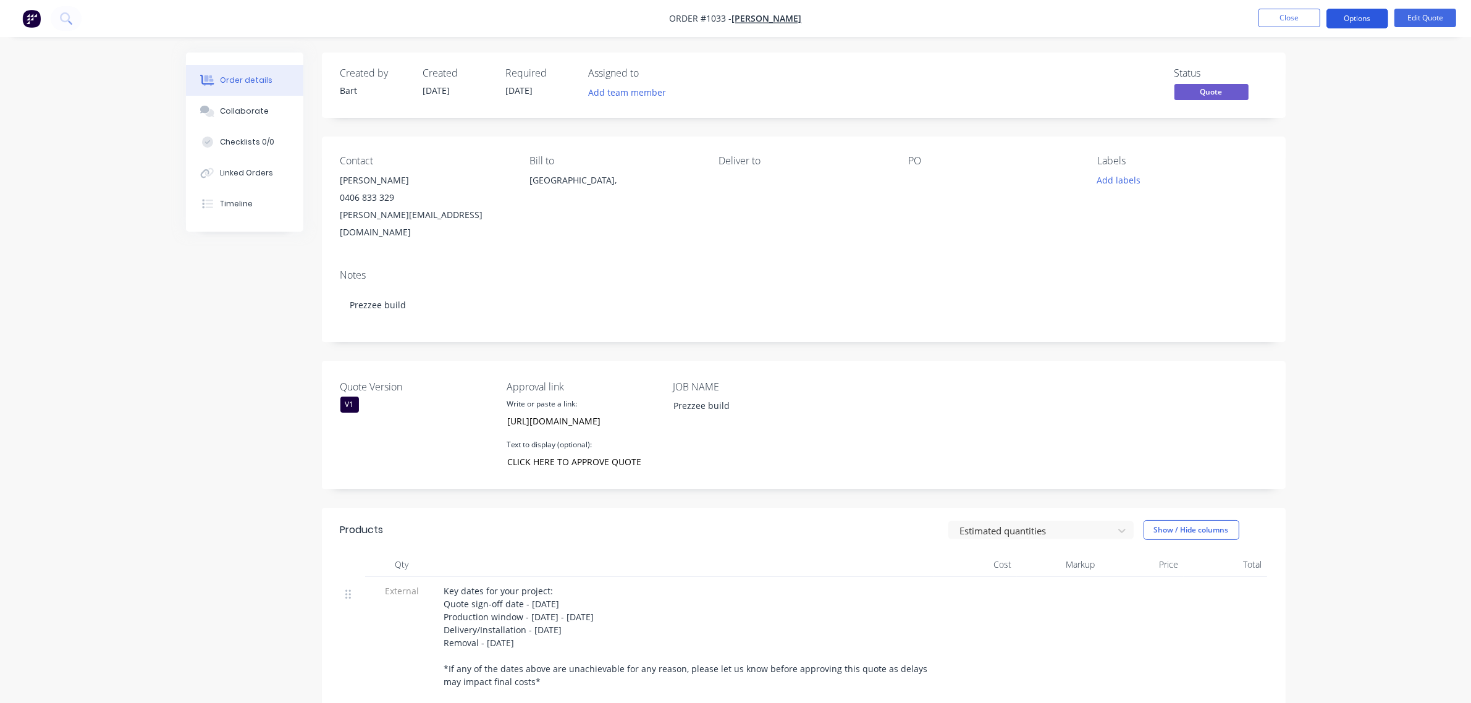
click at [1347, 17] on button "Options" at bounding box center [1357, 19] width 62 height 20
click at [1292, 77] on div "Quote" at bounding box center [1320, 75] width 114 height 18
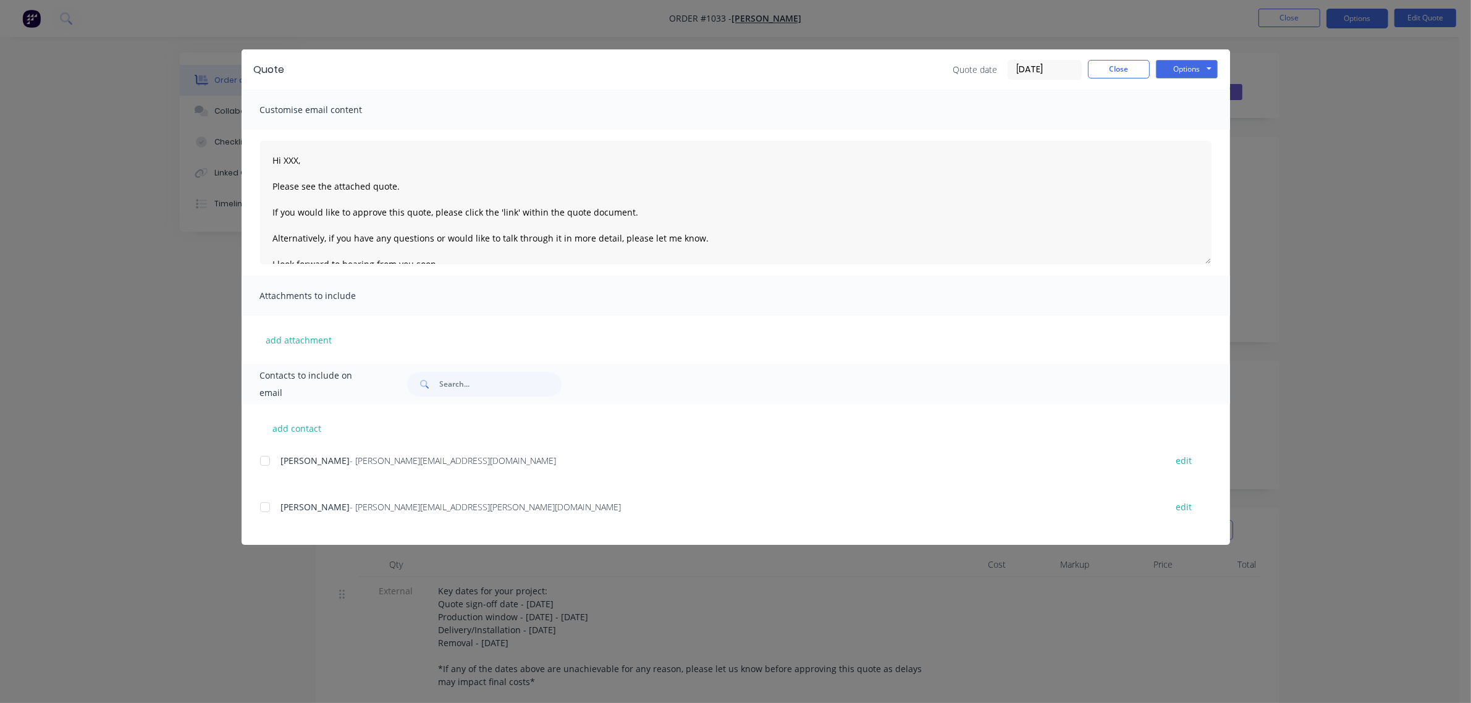
click at [264, 461] on div at bounding box center [265, 461] width 25 height 25
click at [1205, 73] on button "Options" at bounding box center [1187, 69] width 62 height 19
click at [1187, 91] on button "Preview" at bounding box center [1195, 92] width 79 height 20
drag, startPoint x: 295, startPoint y: 156, endPoint x: 306, endPoint y: 154, distance: 11.3
click at [298, 154] on textarea "Hi XXX, Please see the attached quote. If you would like to approve this quote,…" at bounding box center [735, 203] width 951 height 124
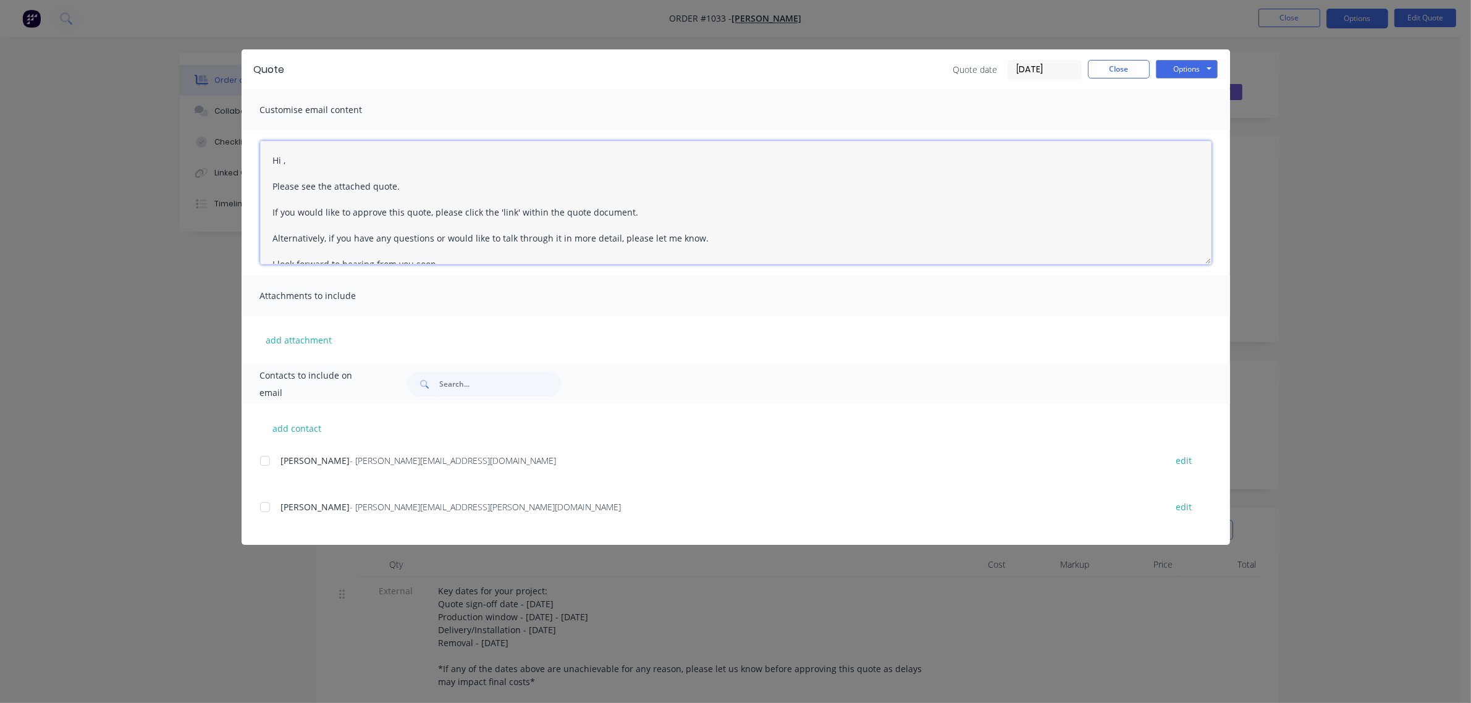
click at [261, 467] on div at bounding box center [265, 461] width 25 height 25
type textarea "Hi Zoe, Please see the attached quote. If you would like to approve this quote,…"
click at [1179, 64] on button "Options" at bounding box center [1187, 69] width 62 height 19
click at [1185, 134] on button "Email" at bounding box center [1195, 132] width 79 height 20
click at [1129, 67] on button "Close" at bounding box center [1119, 69] width 62 height 19
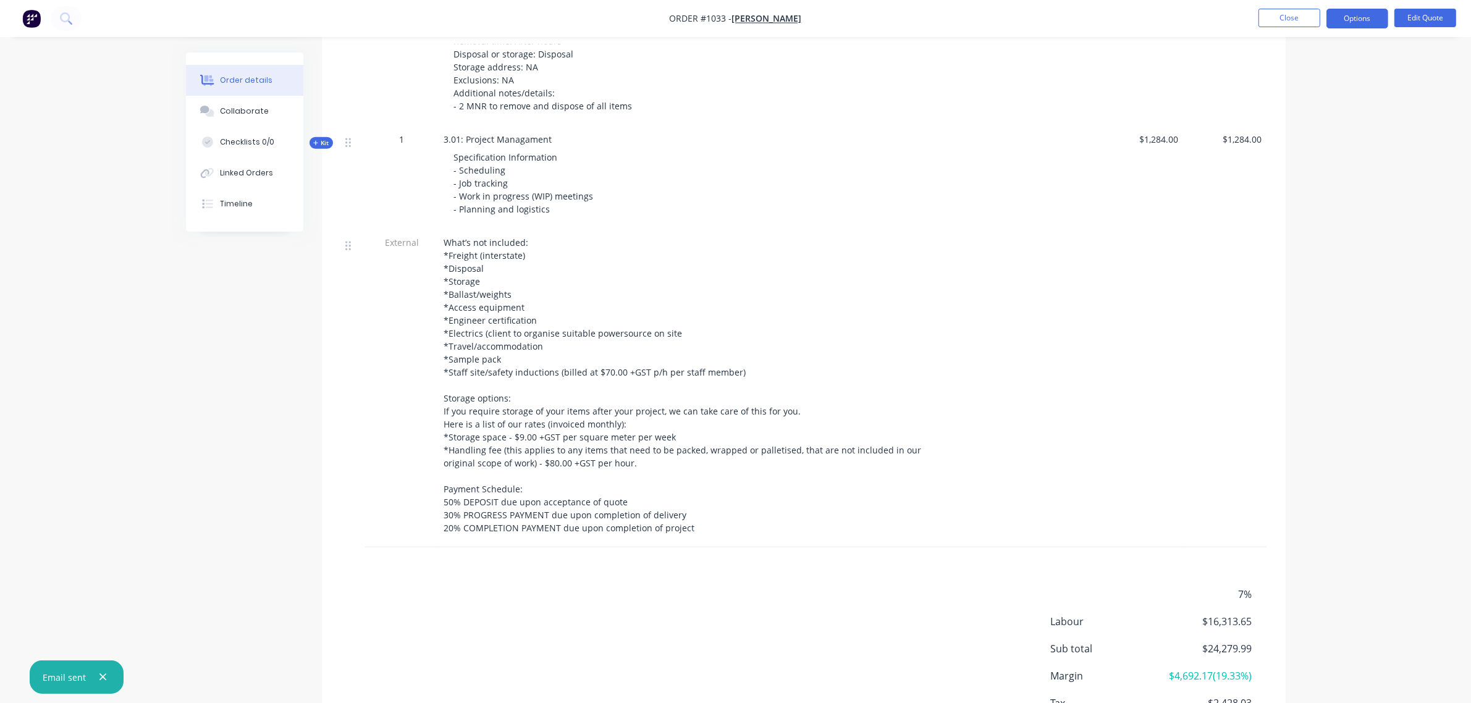
scroll to position [1556, 0]
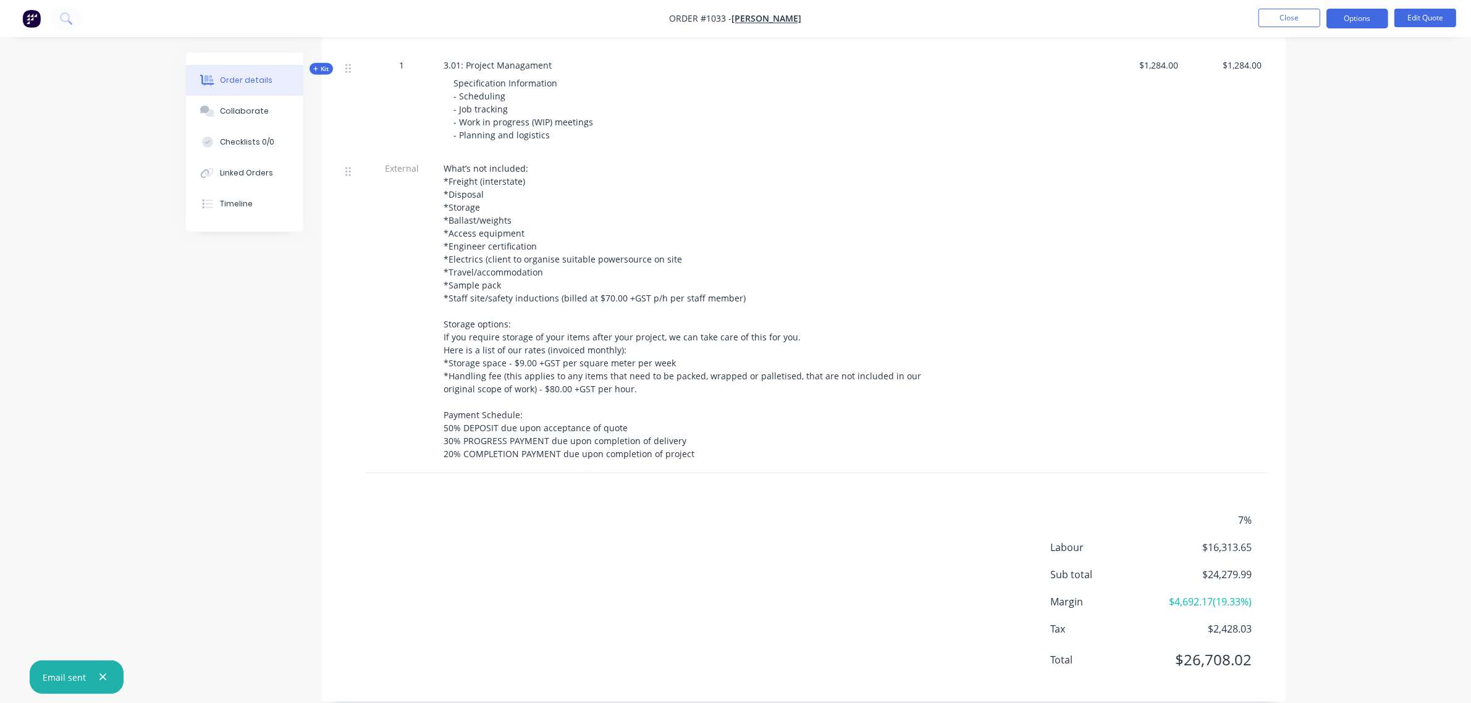
click at [1231, 567] on span "$24,279.99" at bounding box center [1205, 574] width 91 height 15
copy span "24,279.99"
